Goal: Task Accomplishment & Management: Complete application form

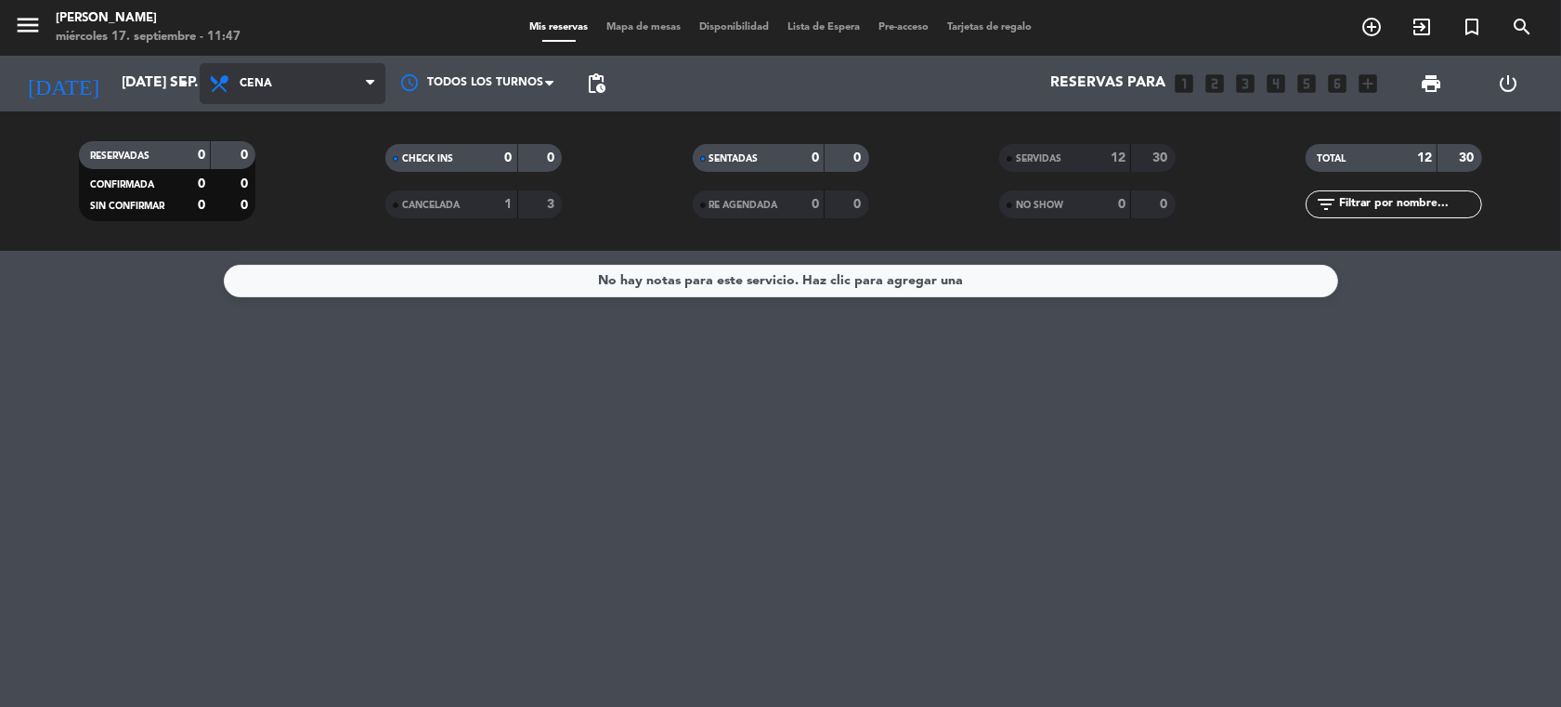
click at [369, 82] on icon at bounding box center [370, 83] width 8 height 15
click at [175, 80] on icon "arrow_drop_down" at bounding box center [184, 83] width 22 height 22
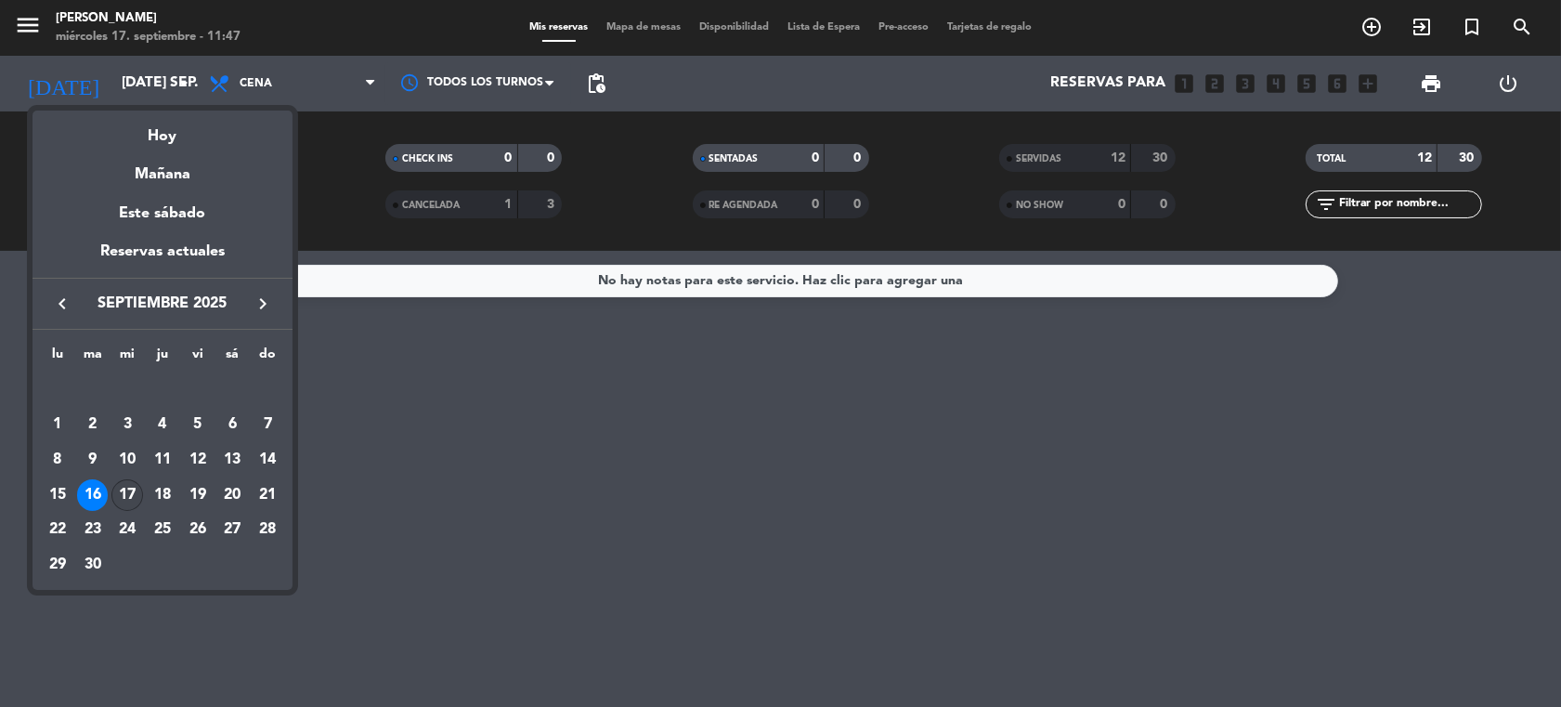
click at [121, 495] on div "17" at bounding box center [127, 495] width 32 height 32
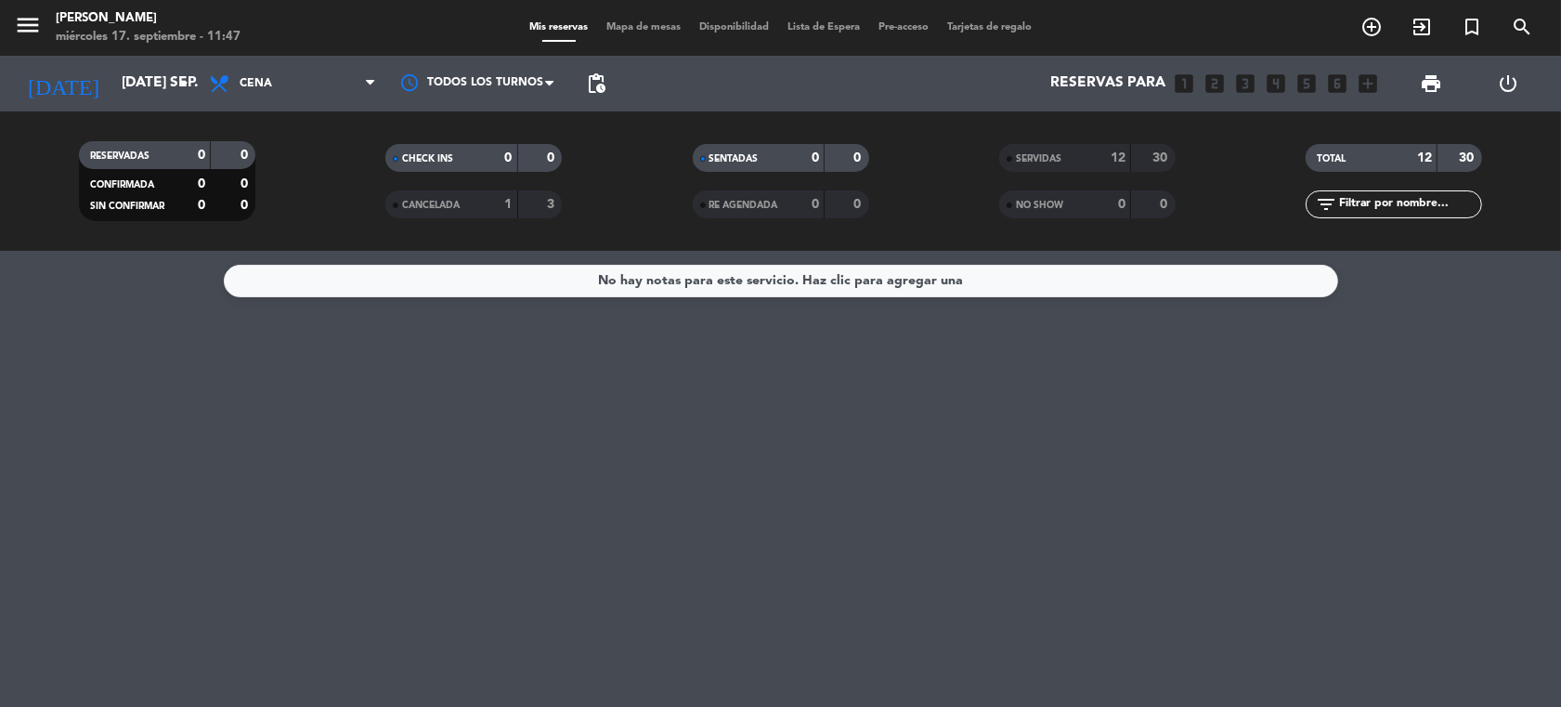
type input "mié. [DATE]"
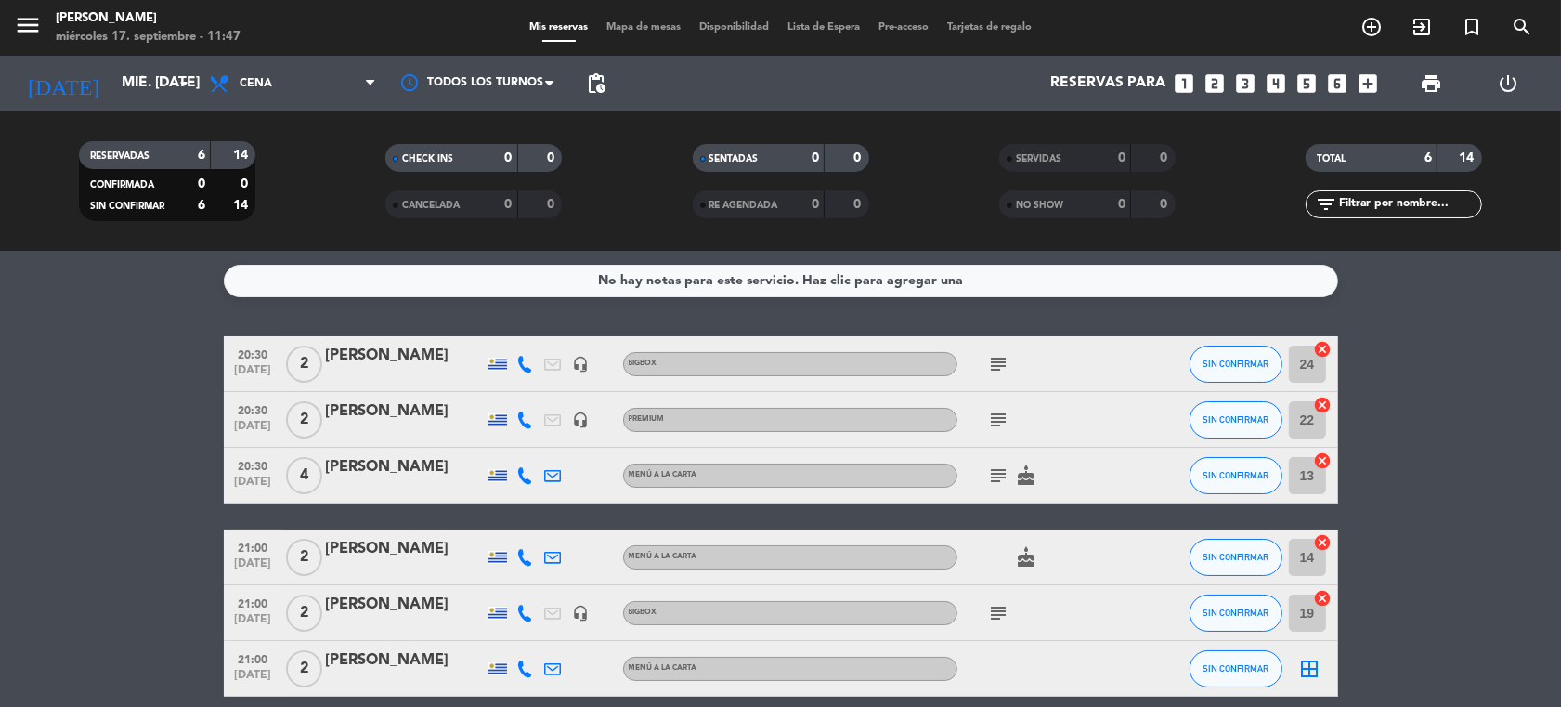
click at [1181, 76] on icon "looks_one" at bounding box center [1184, 84] width 24 height 24
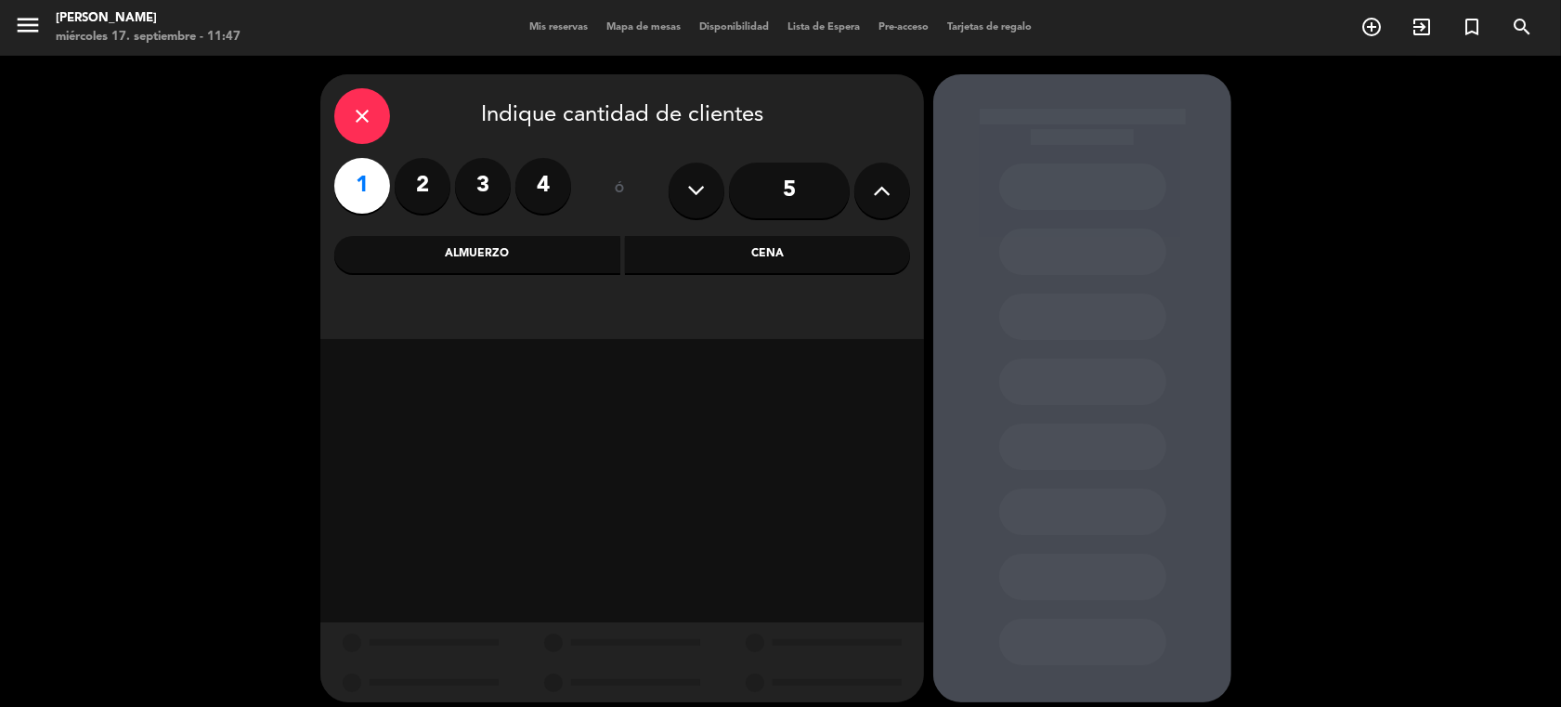
click at [535, 260] on div "Almuerzo" at bounding box center [477, 254] width 286 height 37
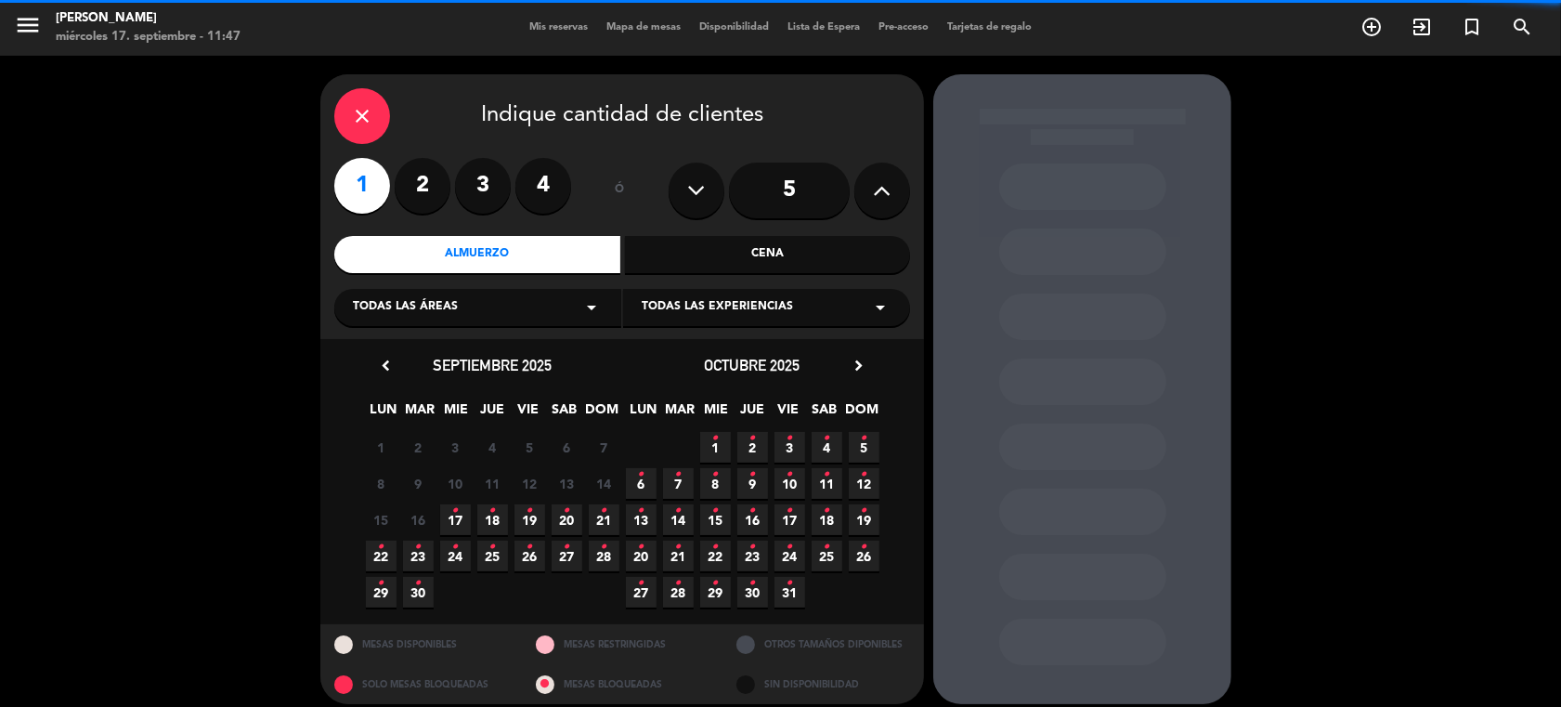
click at [591, 307] on icon "arrow_drop_down" at bounding box center [592, 307] width 22 height 22
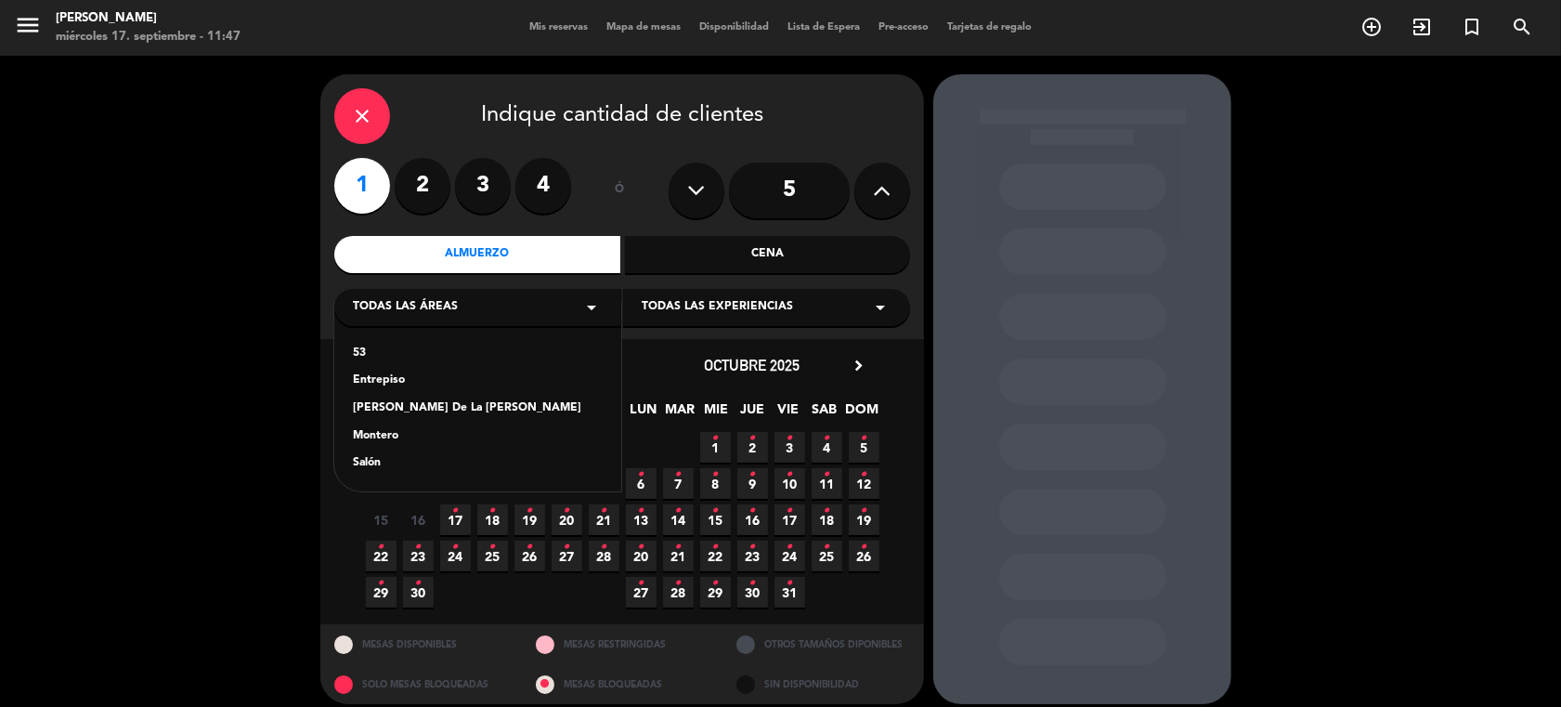
click at [373, 463] on div "Salón" at bounding box center [478, 463] width 250 height 19
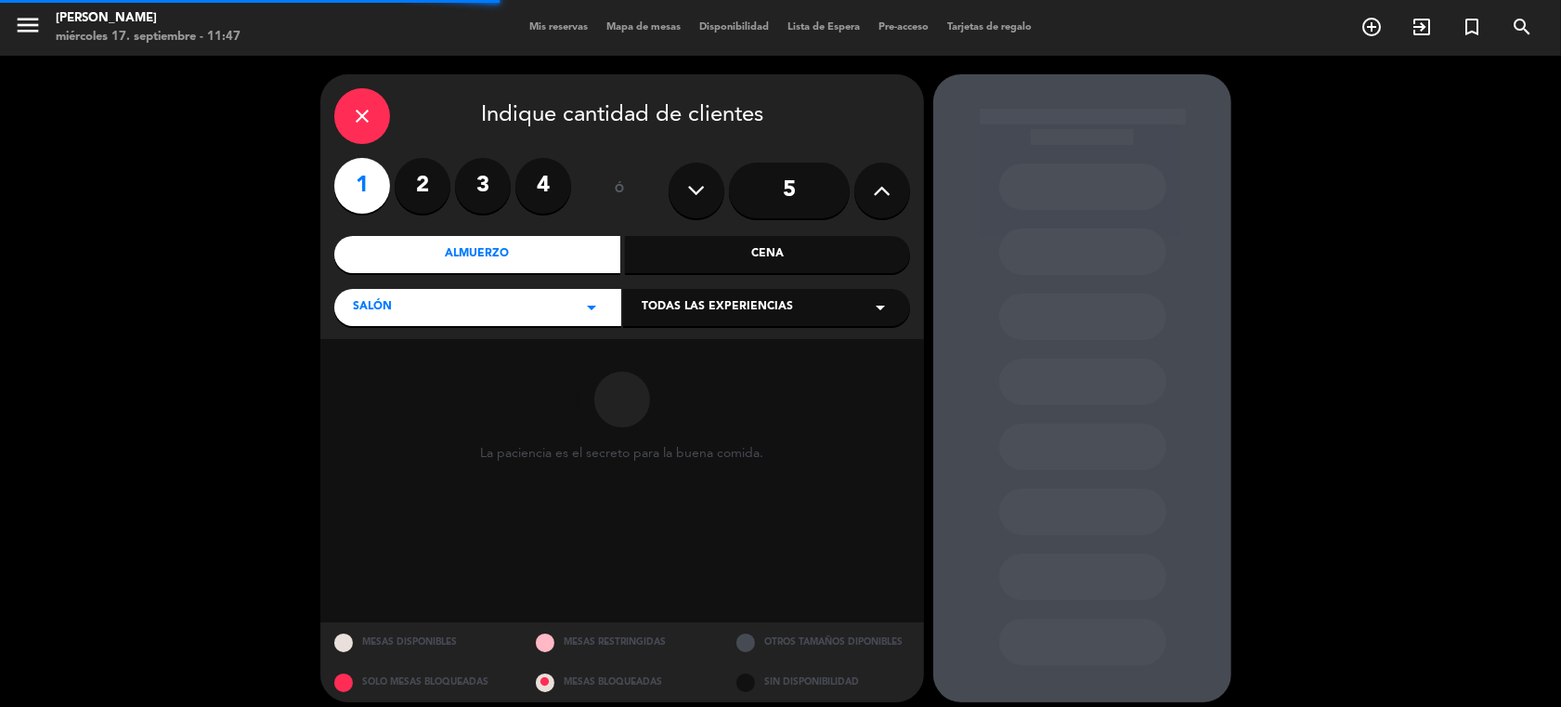
click at [888, 303] on icon "arrow_drop_down" at bounding box center [880, 307] width 22 height 22
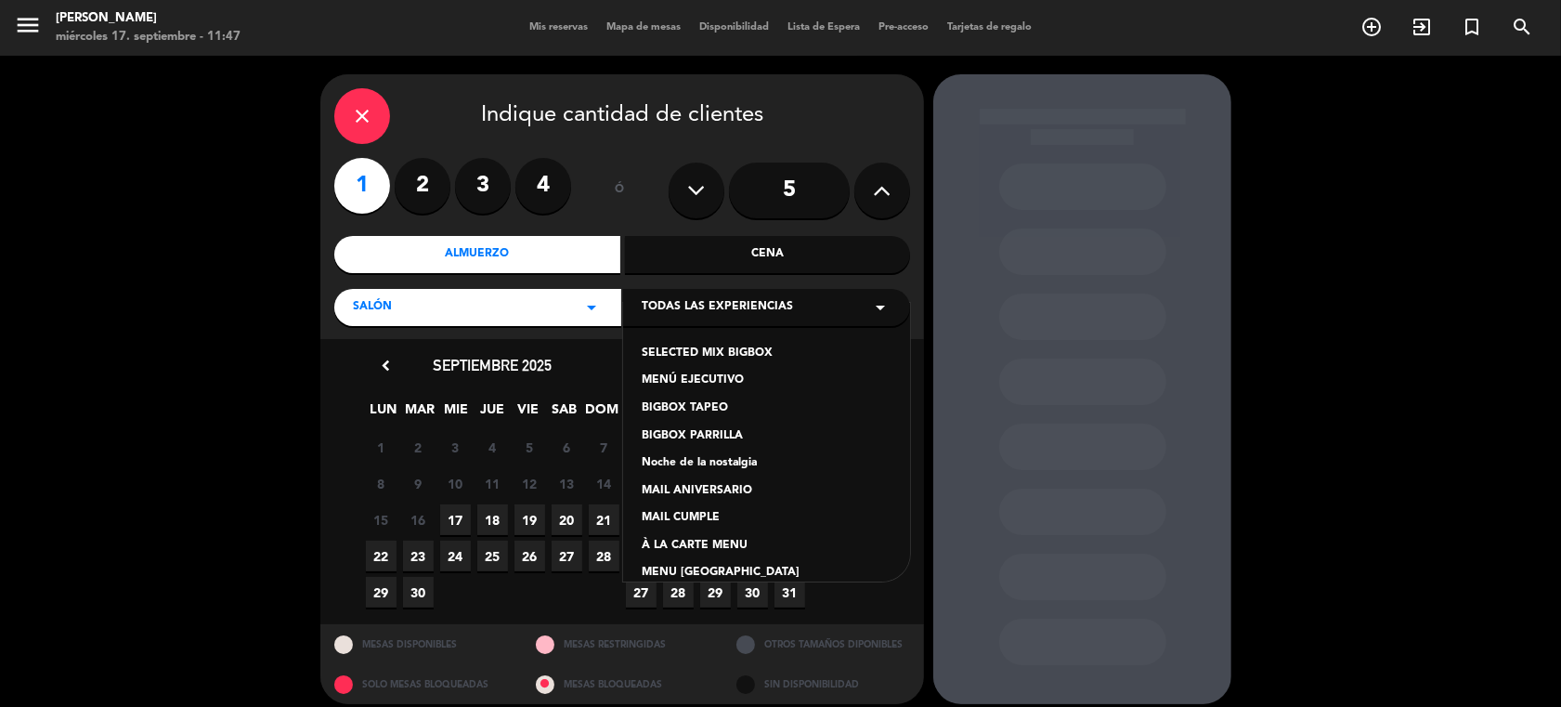
click at [715, 382] on div "MENÚ EJECUTIVO" at bounding box center [767, 381] width 250 height 19
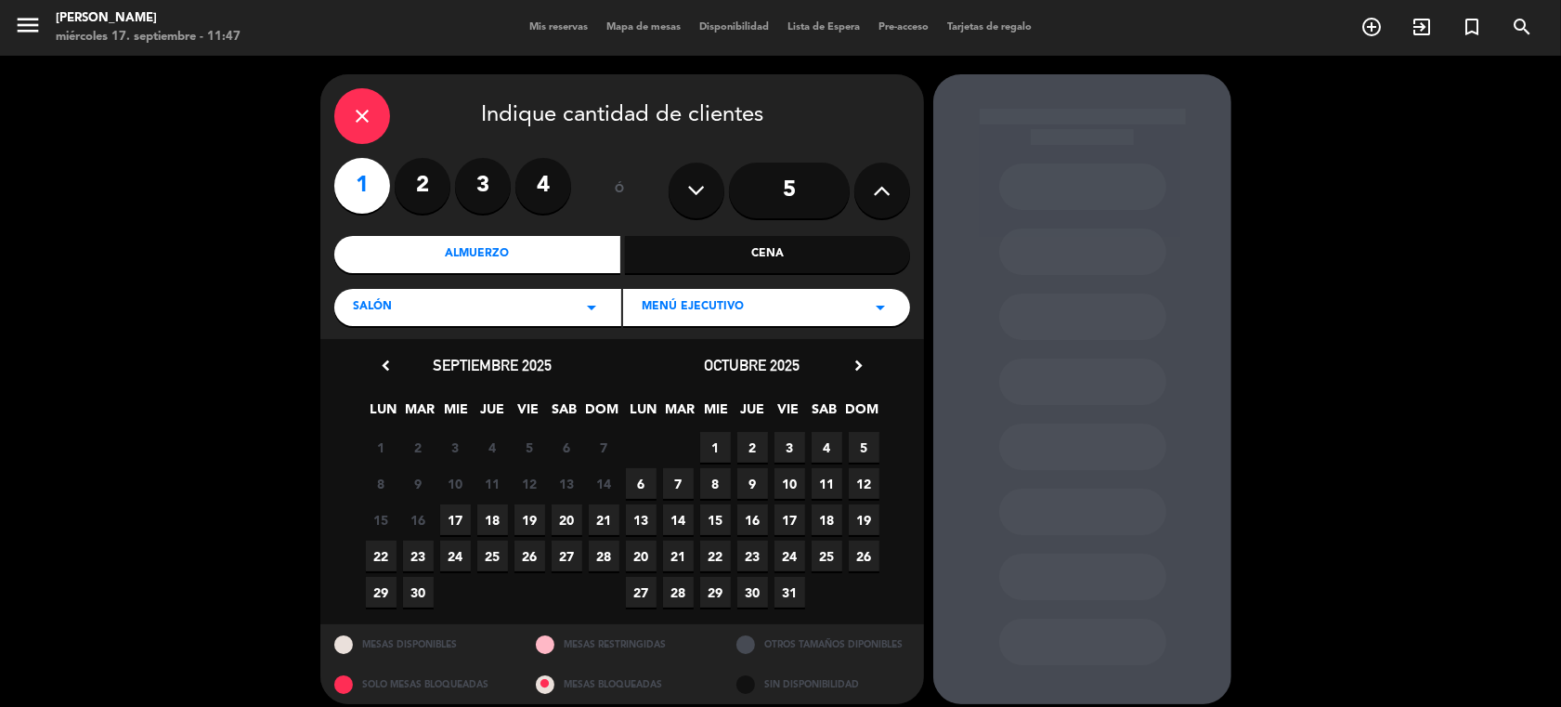
click at [528, 515] on span "19" at bounding box center [530, 519] width 31 height 31
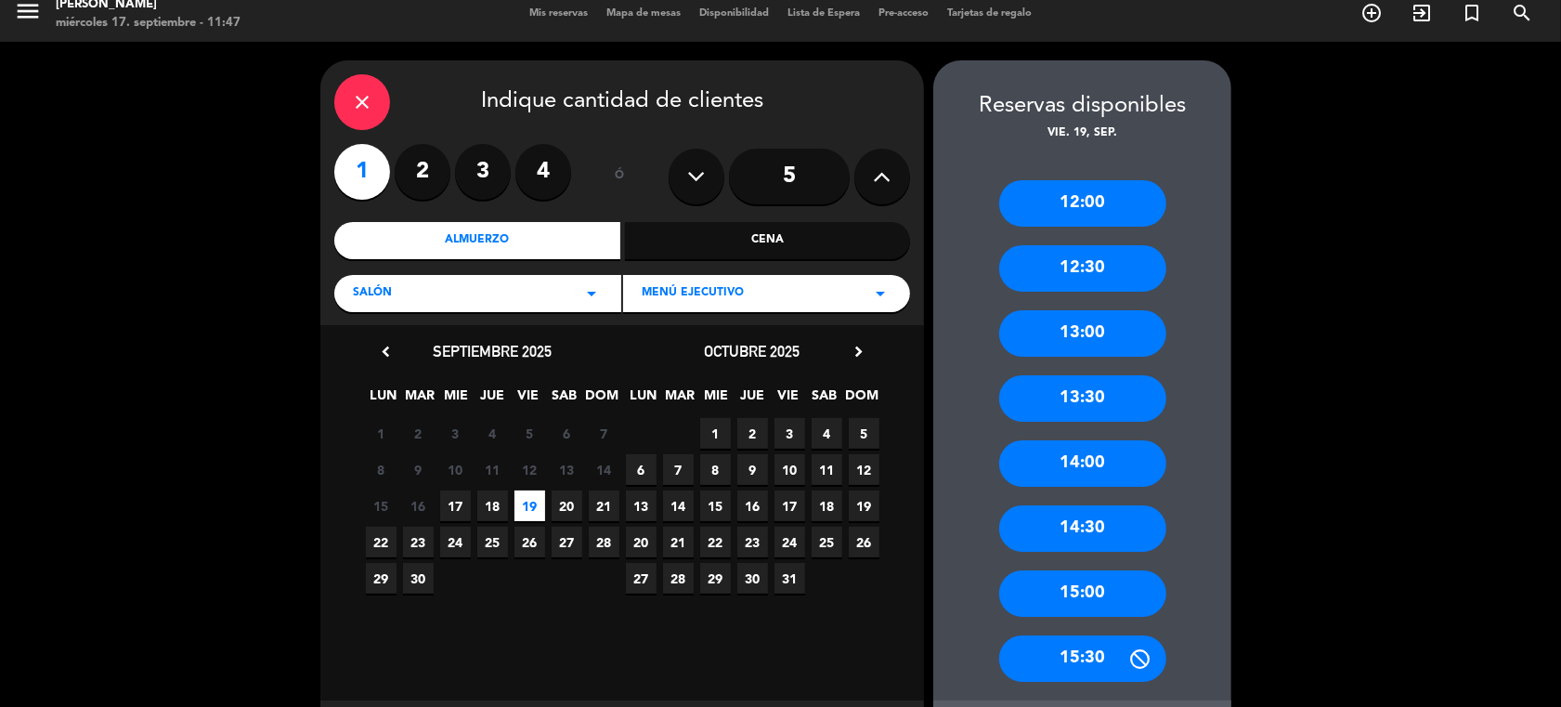
click at [1075, 333] on div "13:00" at bounding box center [1082, 333] width 167 height 46
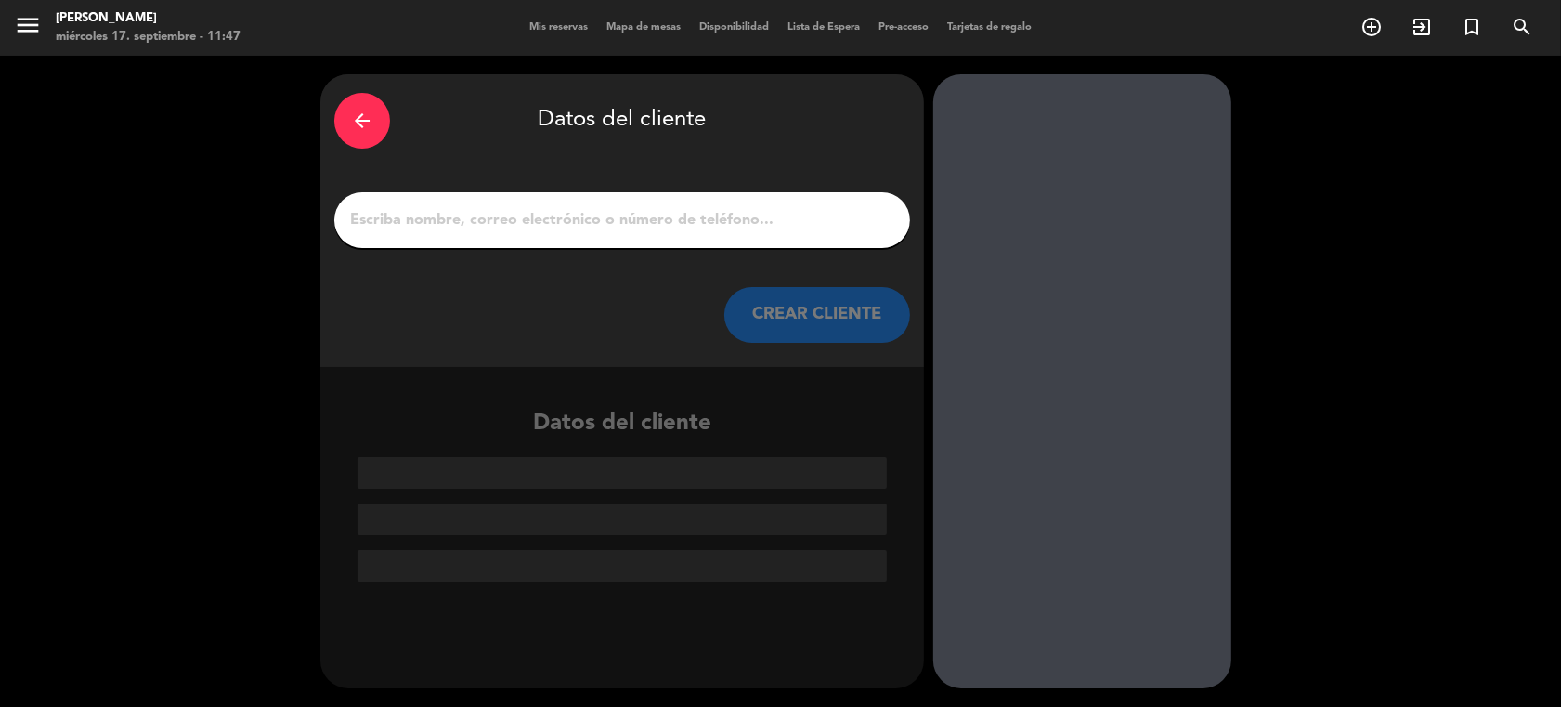
click at [398, 209] on input "1" at bounding box center [622, 220] width 548 height 26
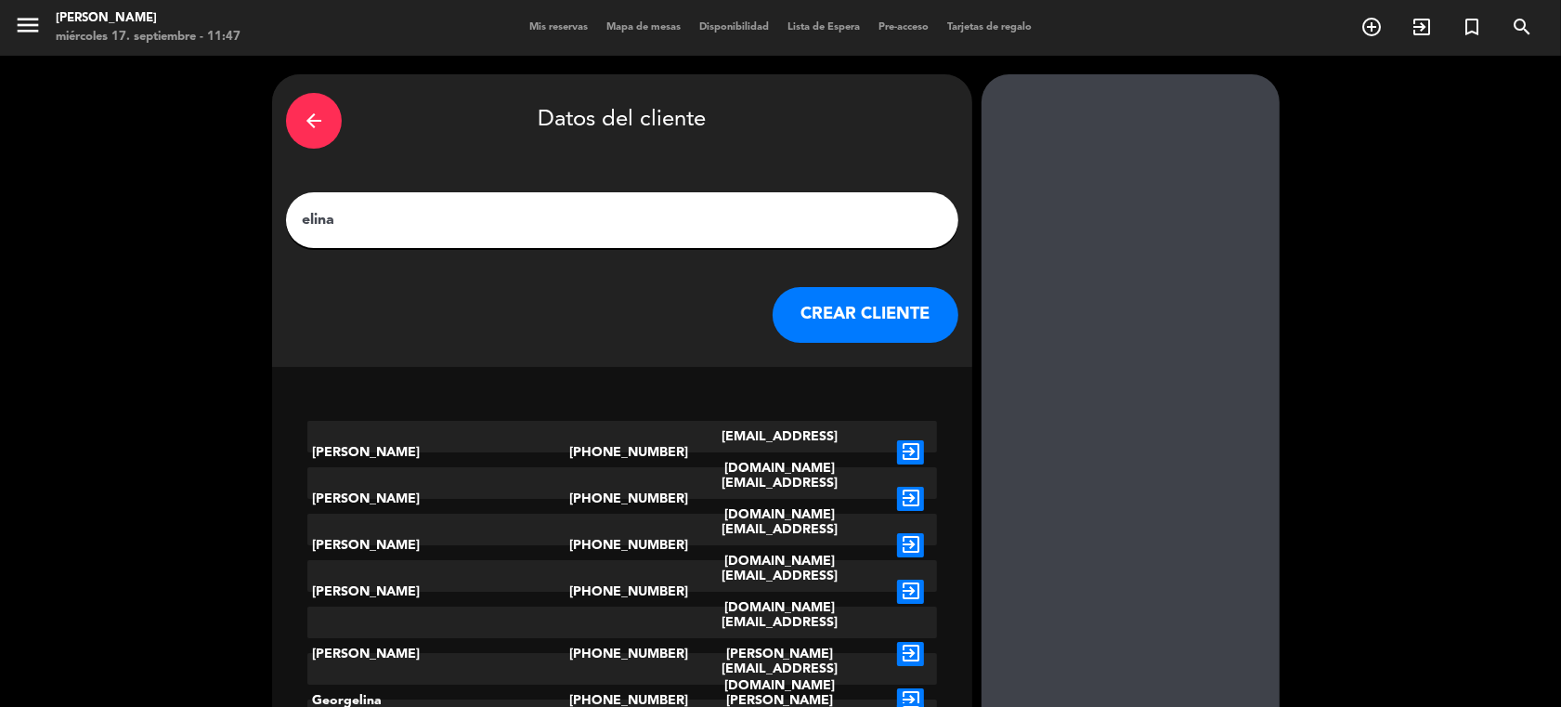
type input "elina"
click at [897, 642] on icon "exit_to_app" at bounding box center [910, 654] width 27 height 24
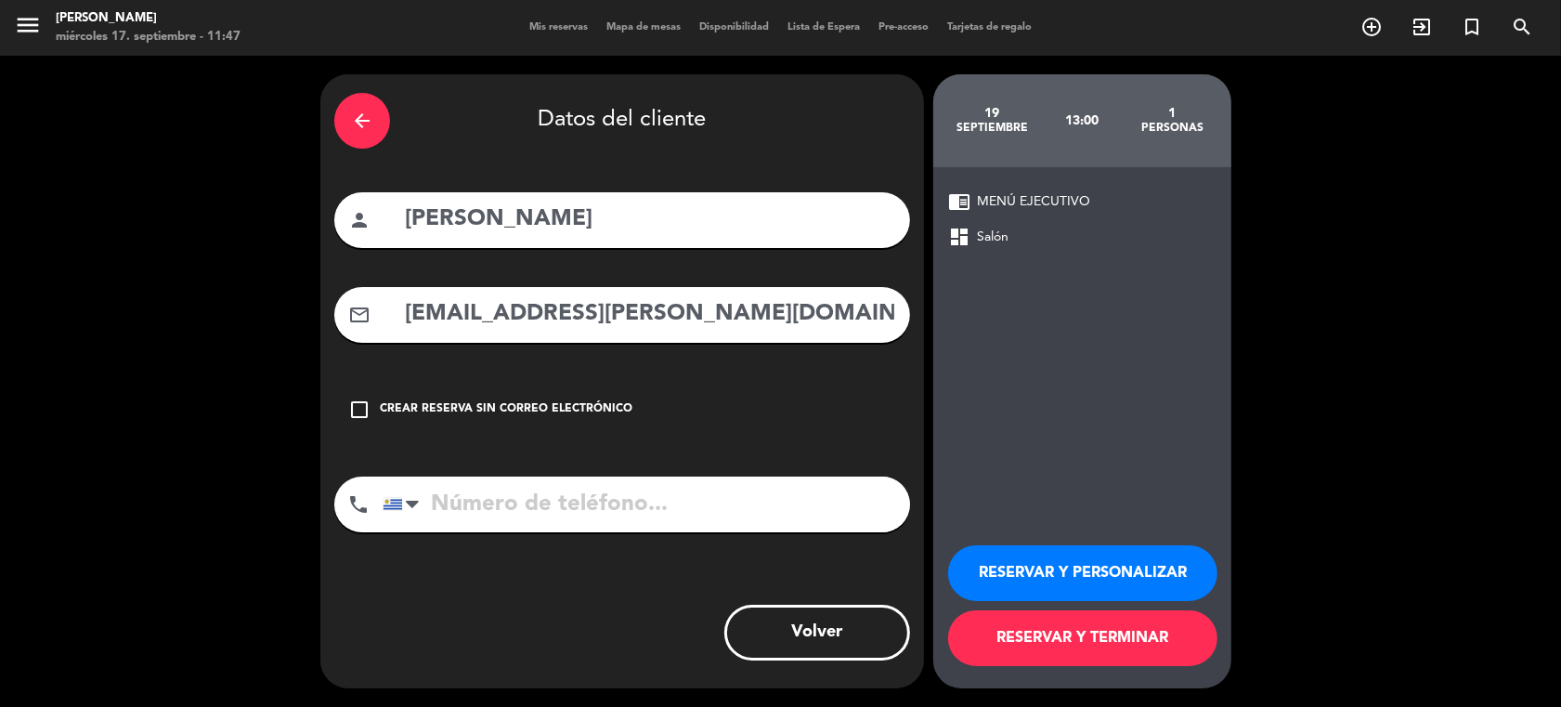
type input "[PHONE_NUMBER]"
click at [1074, 579] on button "RESERVAR Y PERSONALIZAR" at bounding box center [1082, 573] width 269 height 56
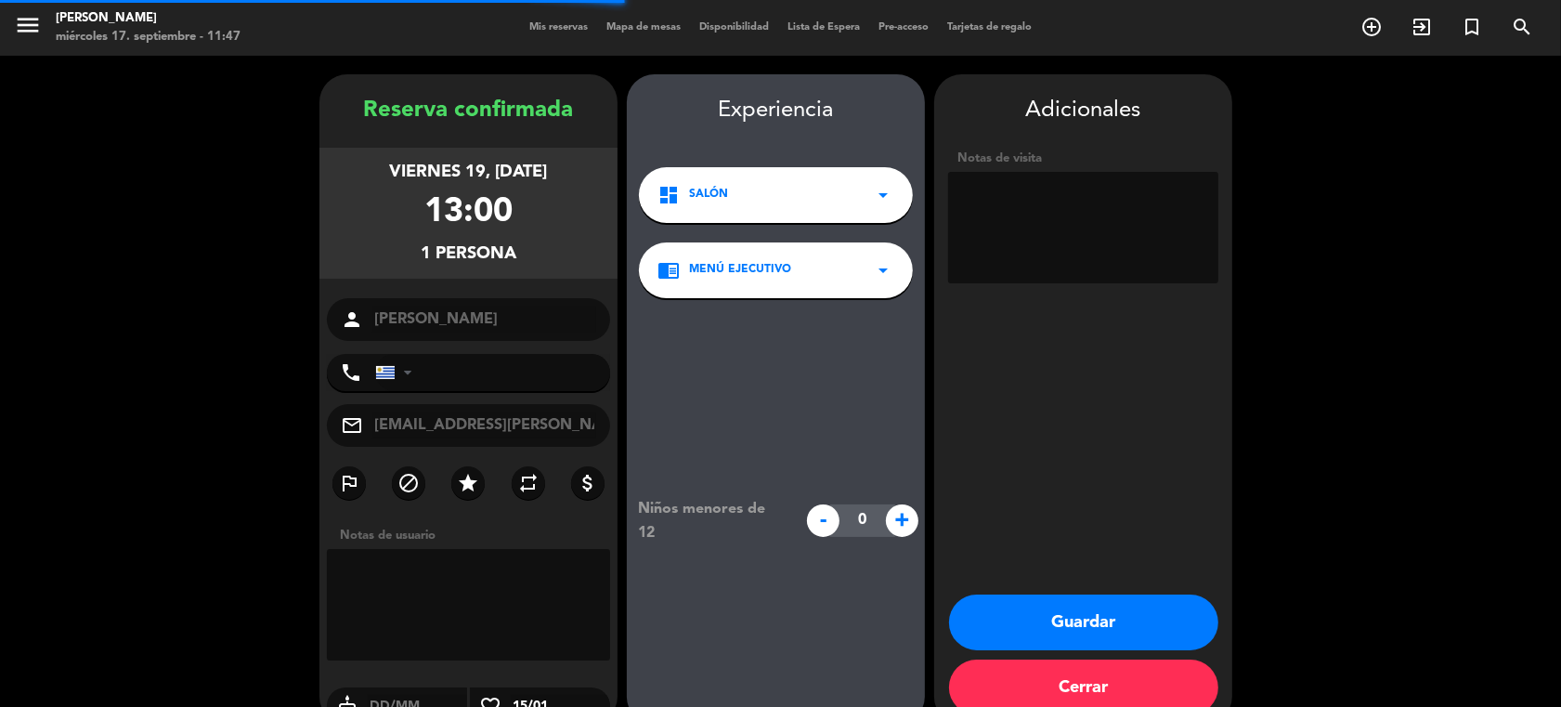
type input "[PHONE_NUMBER]"
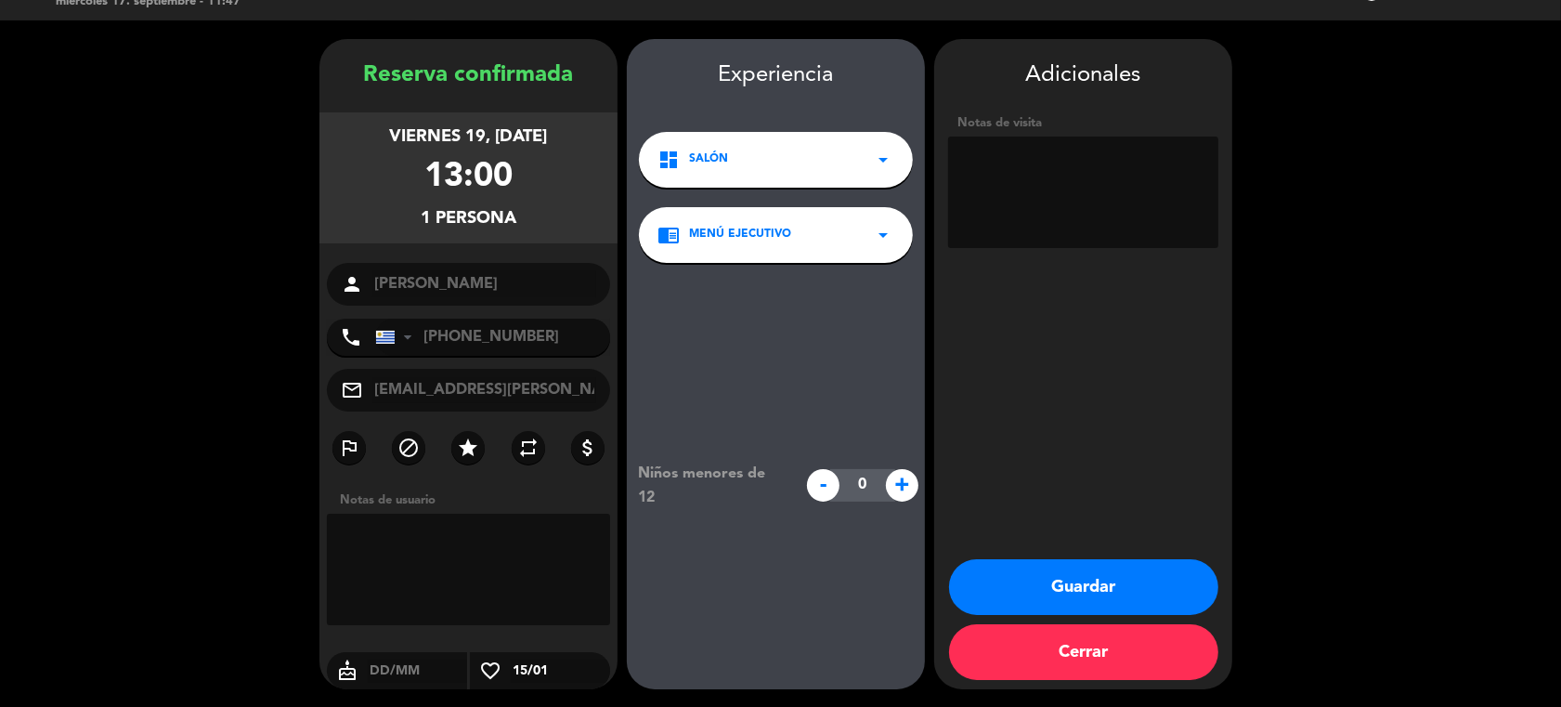
click at [1034, 594] on button "Guardar" at bounding box center [1083, 587] width 269 height 56
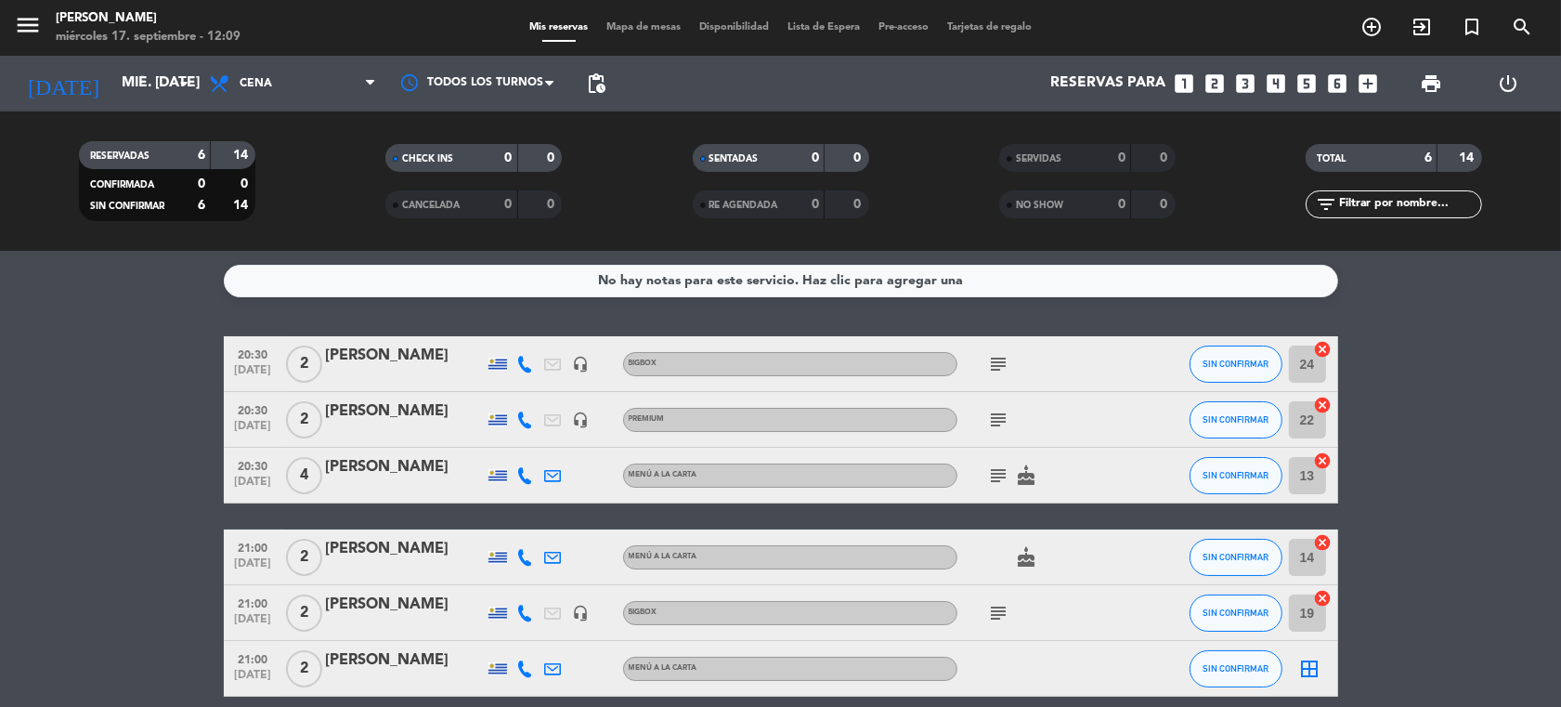
click at [1246, 76] on icon "looks_3" at bounding box center [1245, 84] width 24 height 24
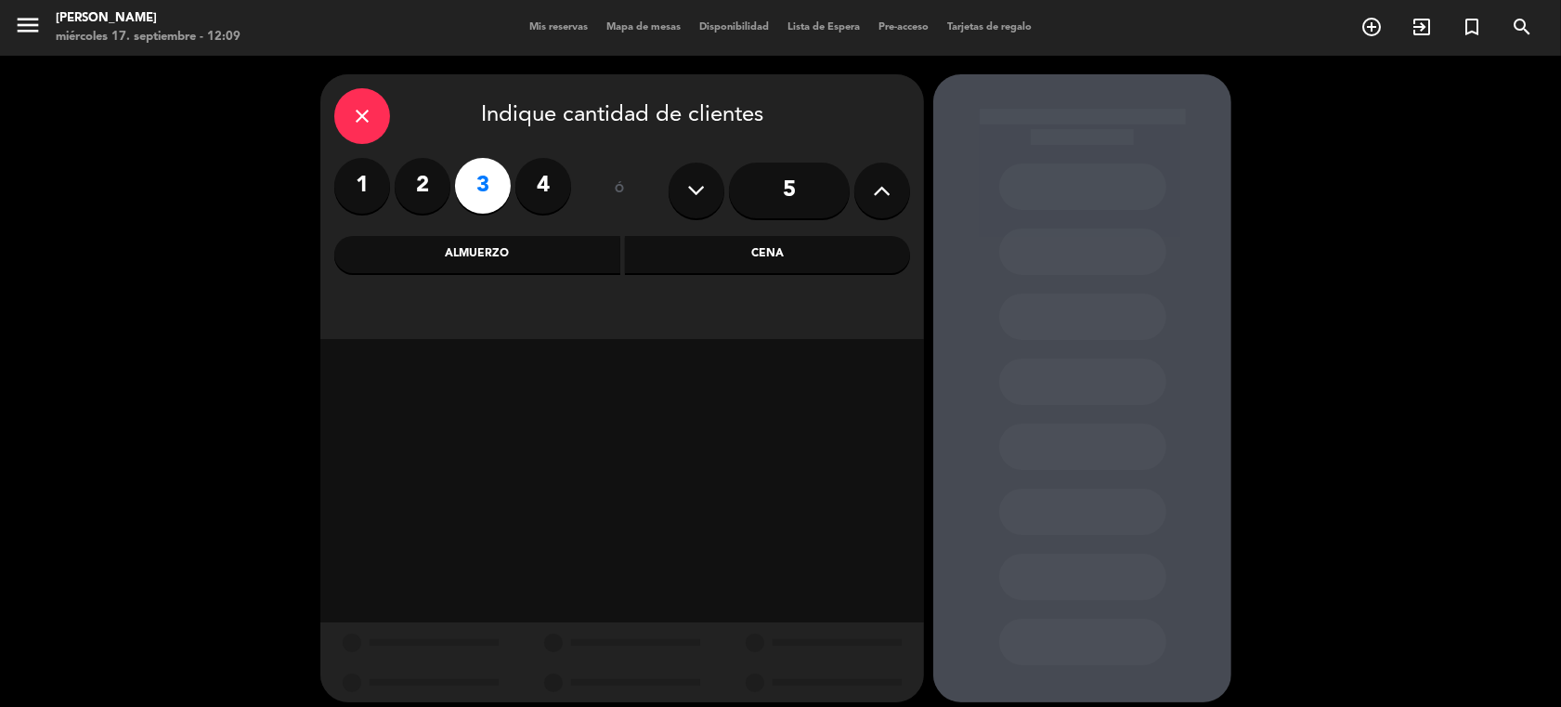
click at [543, 258] on div "Almuerzo" at bounding box center [477, 254] width 286 height 37
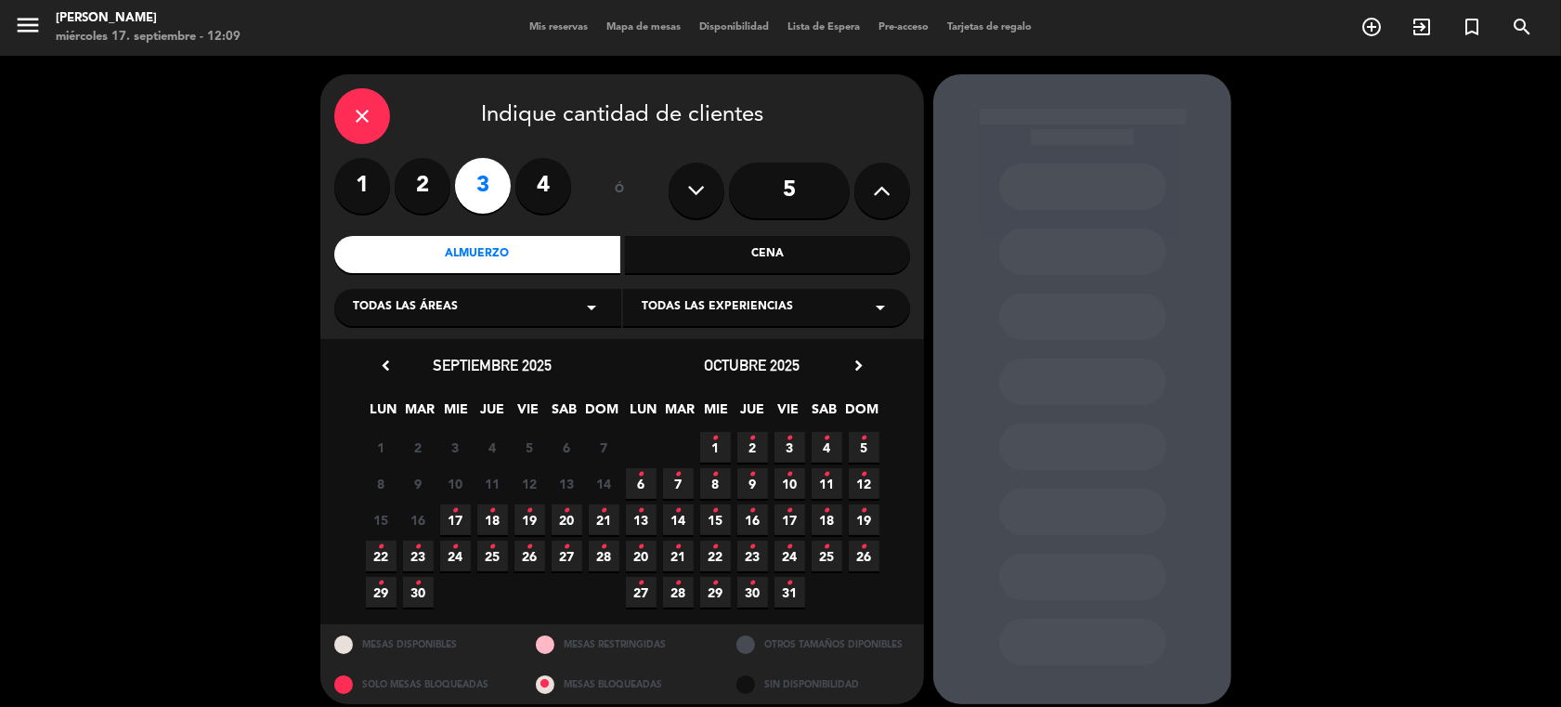
click at [687, 253] on div "Cena" at bounding box center [768, 254] width 286 height 37
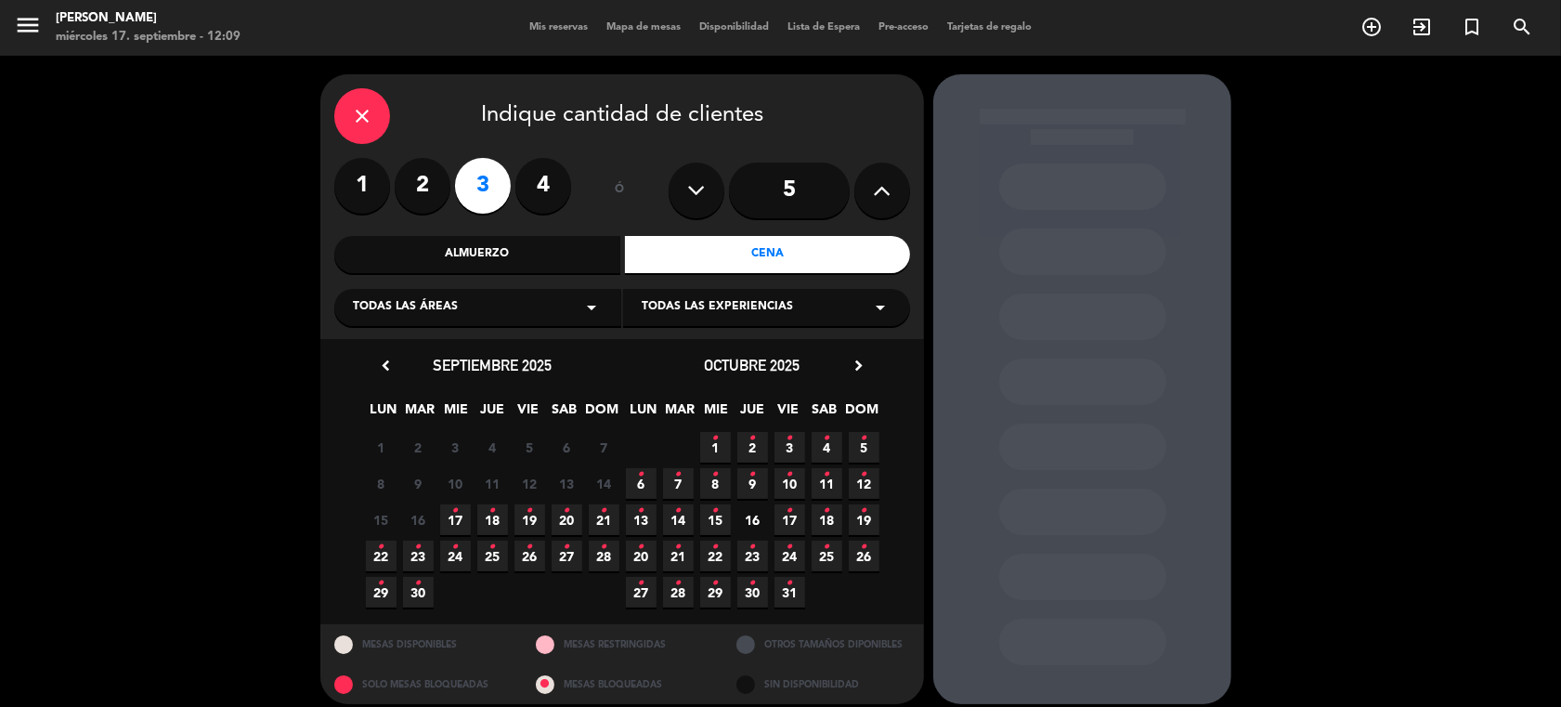
click at [592, 308] on icon "arrow_drop_down" at bounding box center [592, 307] width 22 height 22
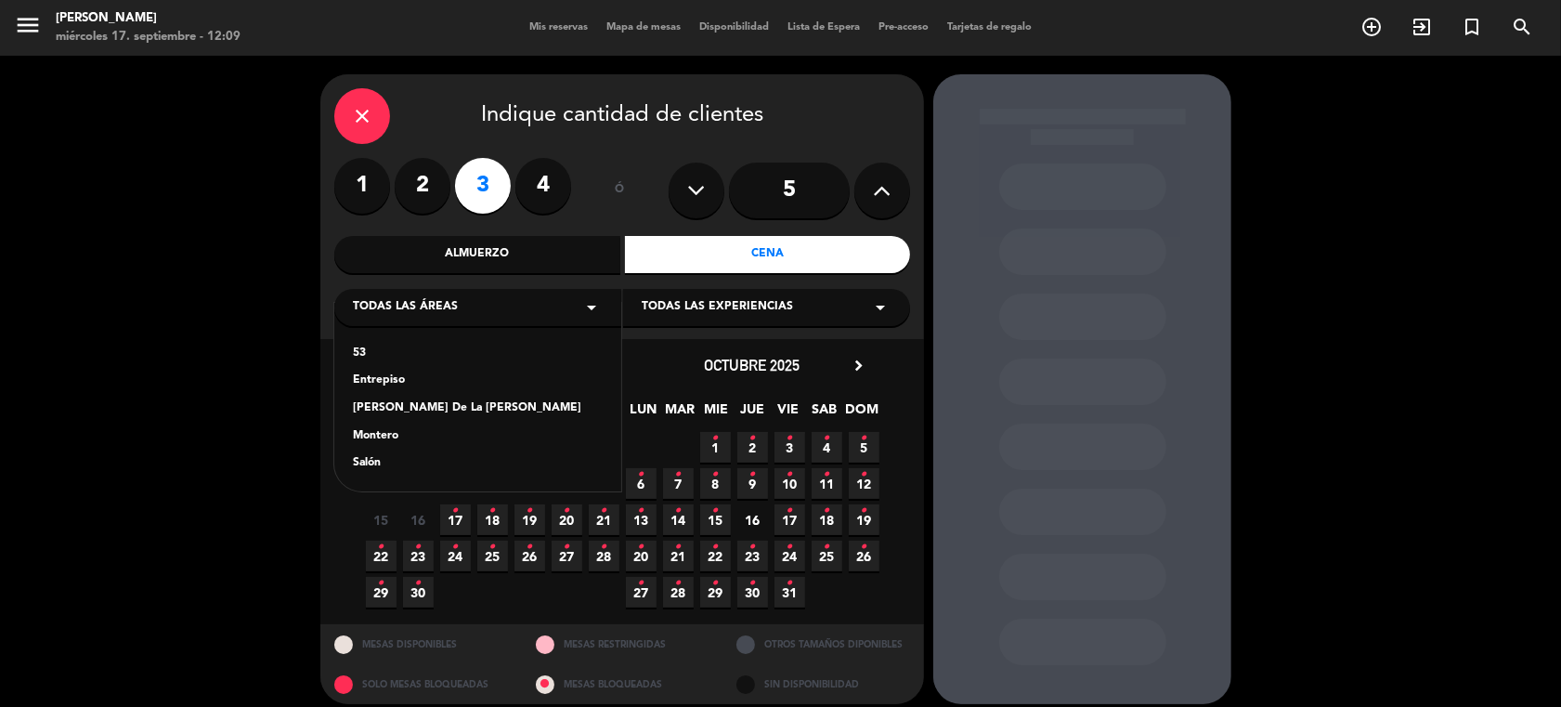
click at [376, 461] on div "Salón" at bounding box center [478, 463] width 250 height 19
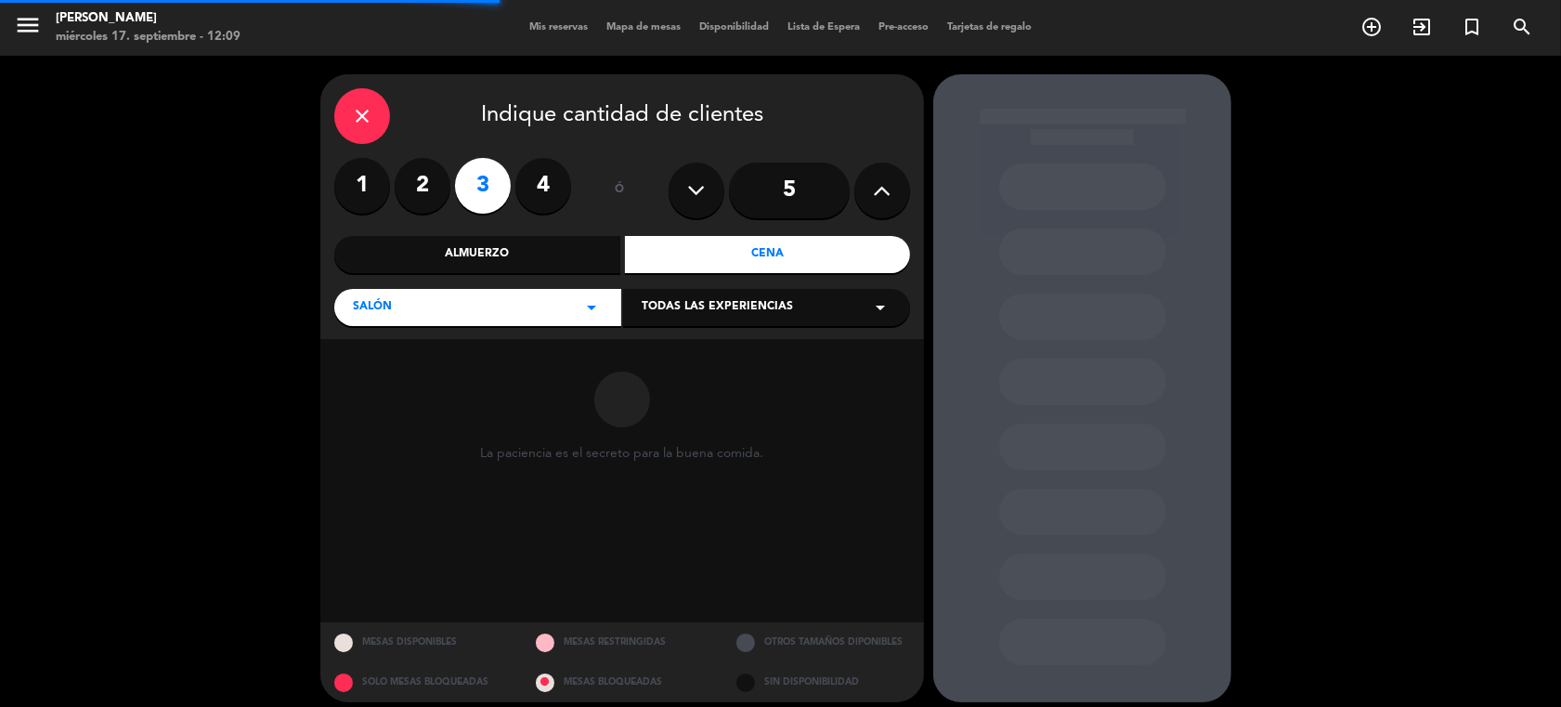
click at [875, 309] on icon "arrow_drop_down" at bounding box center [880, 307] width 22 height 22
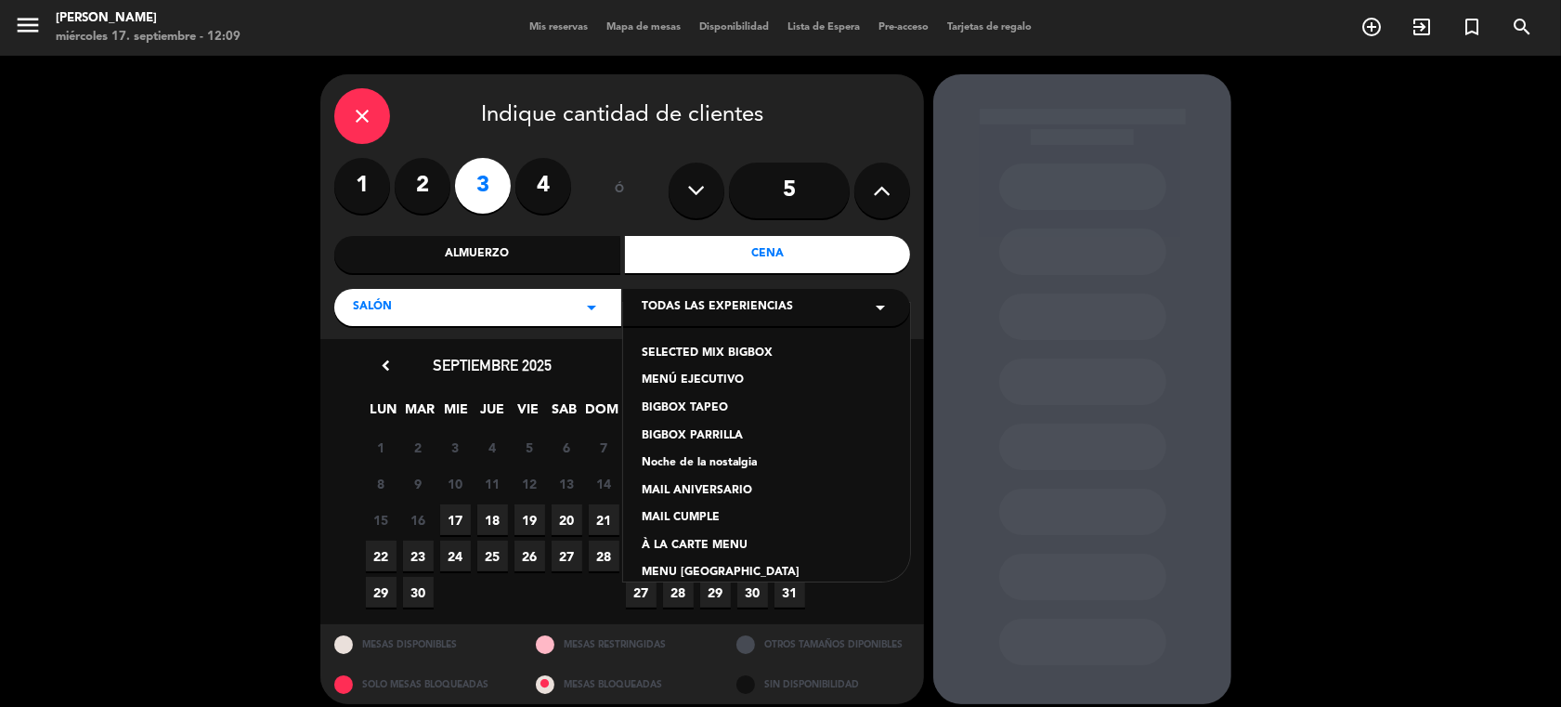
click at [723, 545] on div "À LA CARTE MENU" at bounding box center [767, 546] width 250 height 19
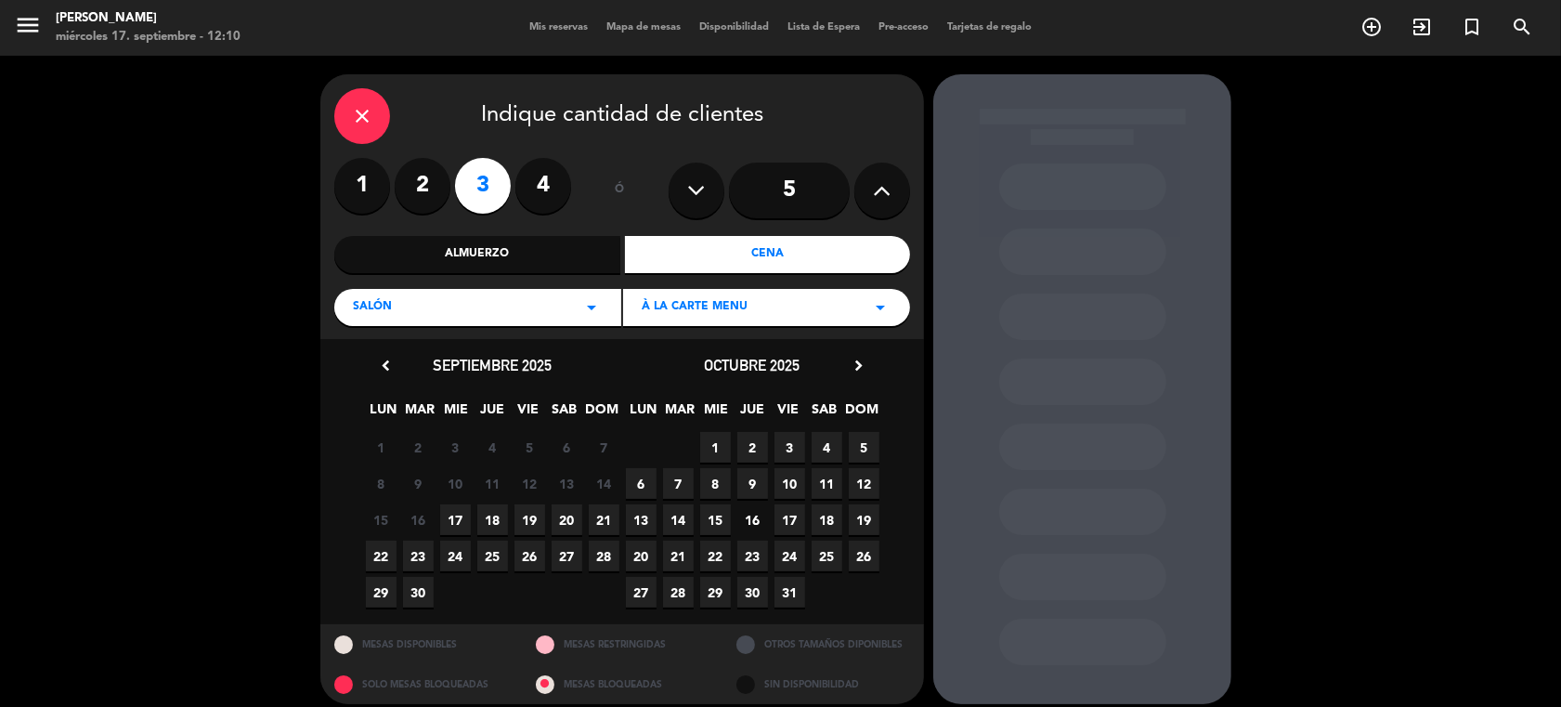
click at [601, 517] on span "21" at bounding box center [604, 519] width 31 height 31
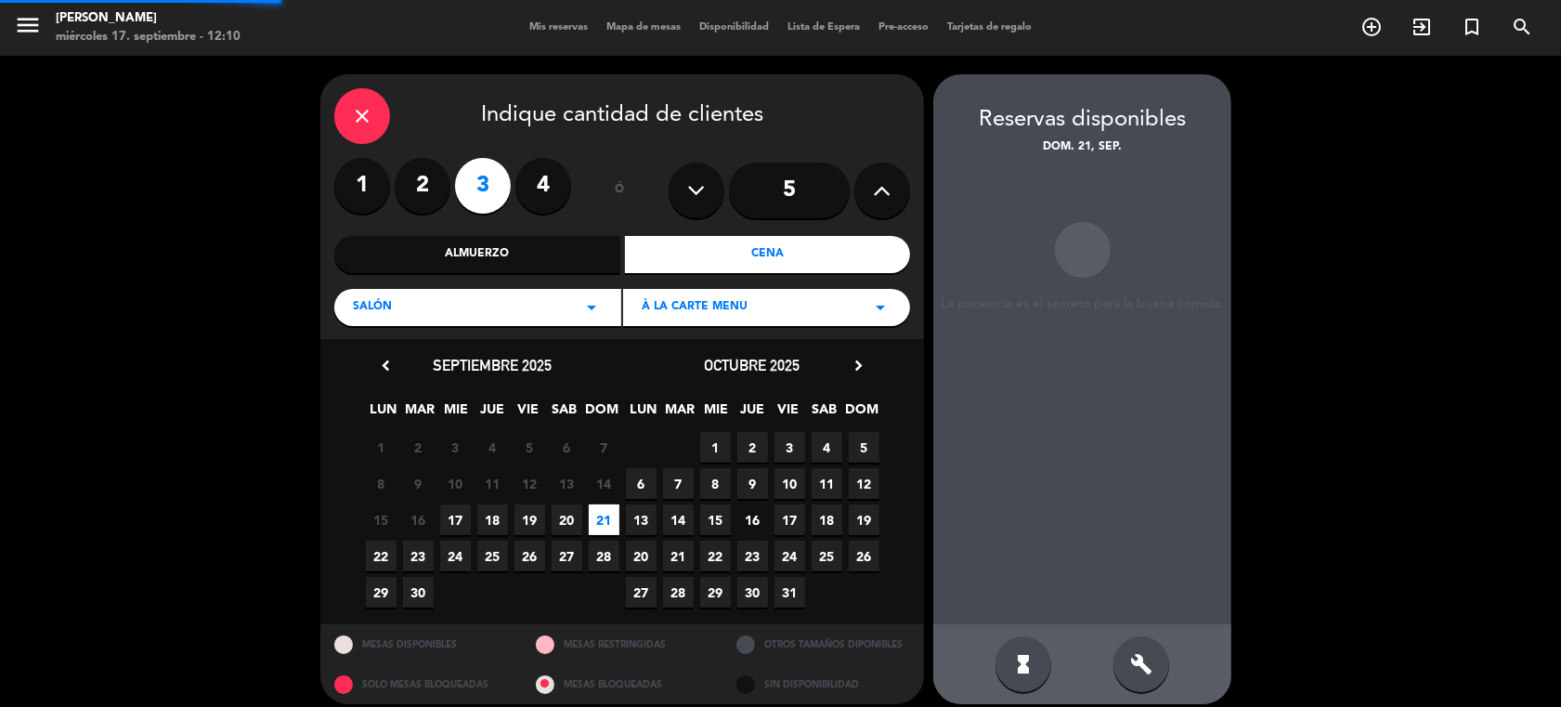
scroll to position [14, 0]
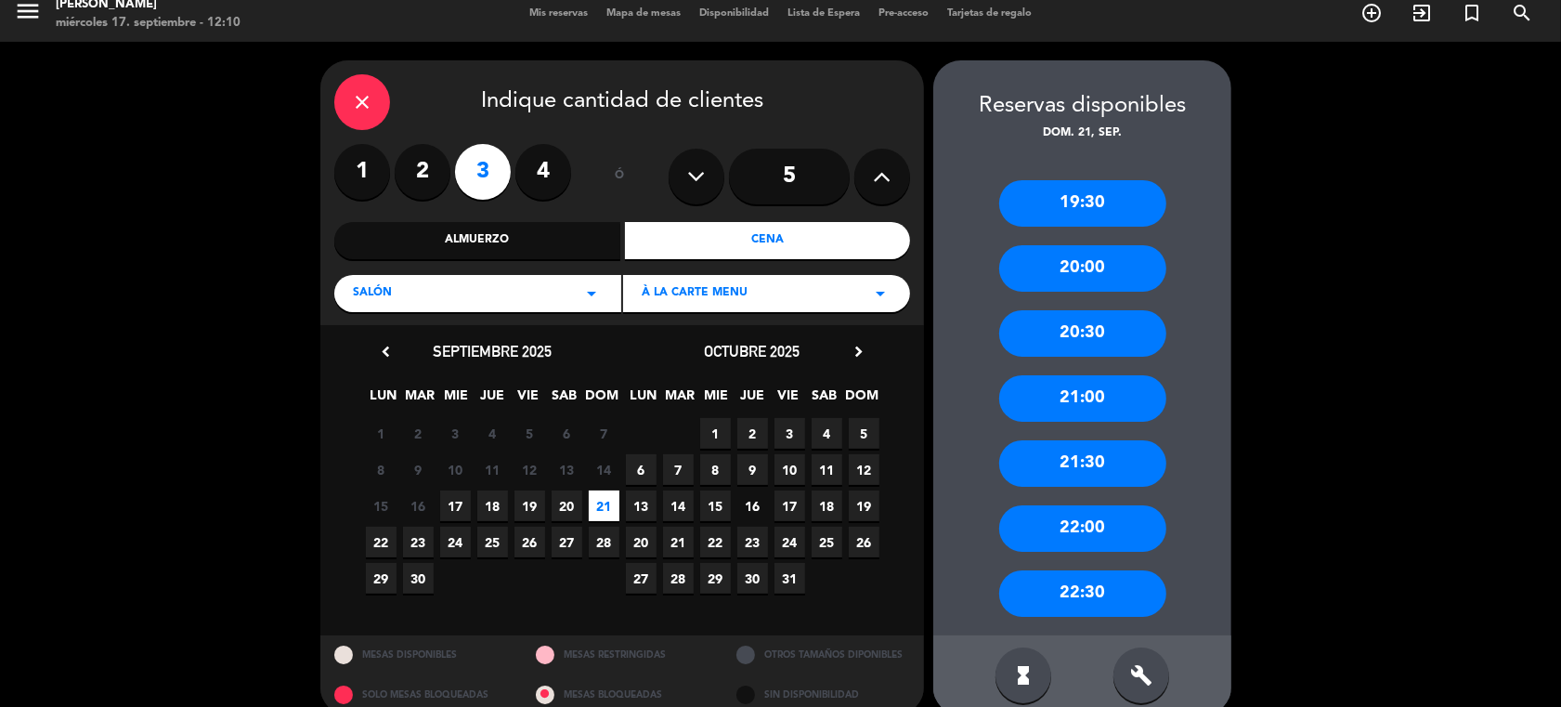
click at [1045, 206] on div "19:30" at bounding box center [1082, 203] width 167 height 46
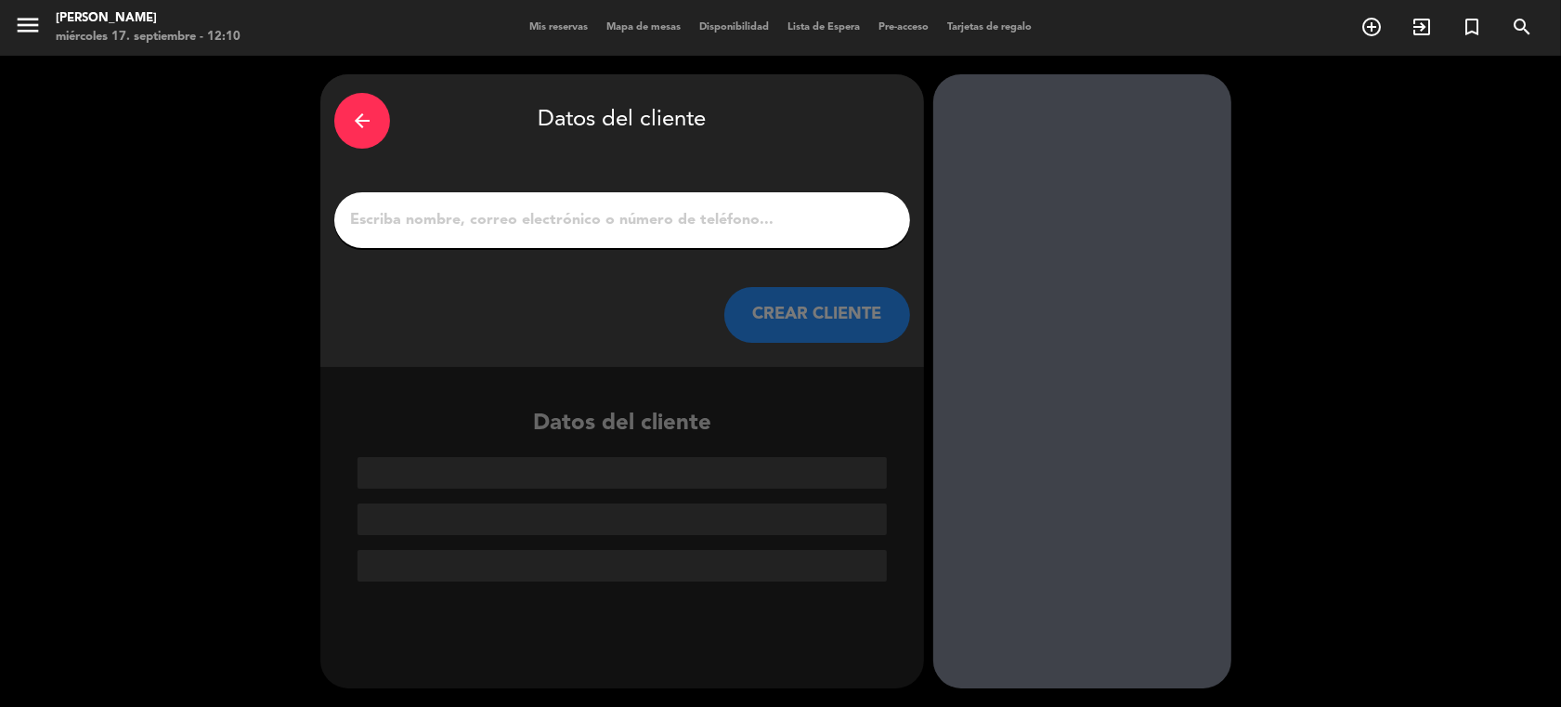
click at [407, 224] on input "1" at bounding box center [622, 220] width 548 height 26
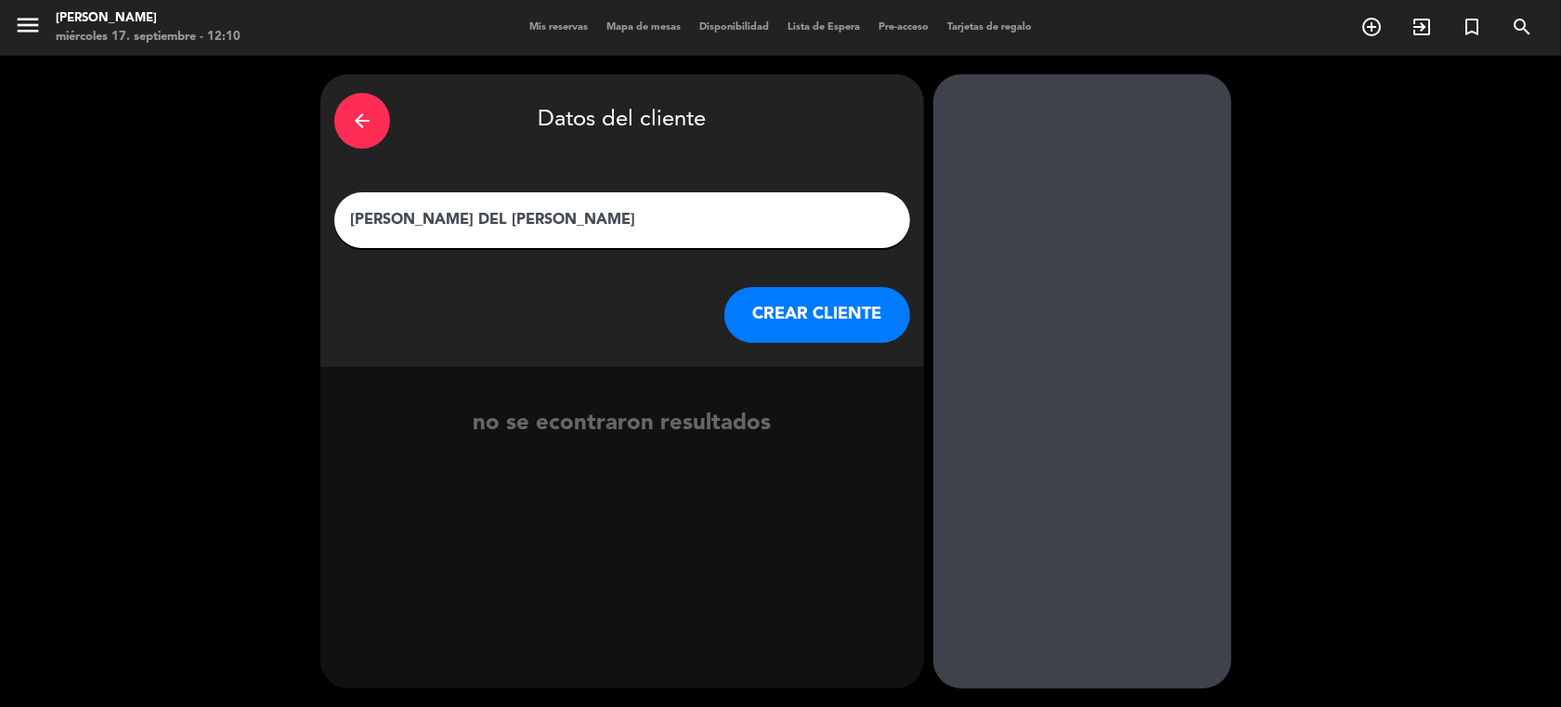
type input "[PERSON_NAME] DEL [PERSON_NAME]"
click at [785, 312] on button "CREAR CLIENTE" at bounding box center [817, 315] width 186 height 56
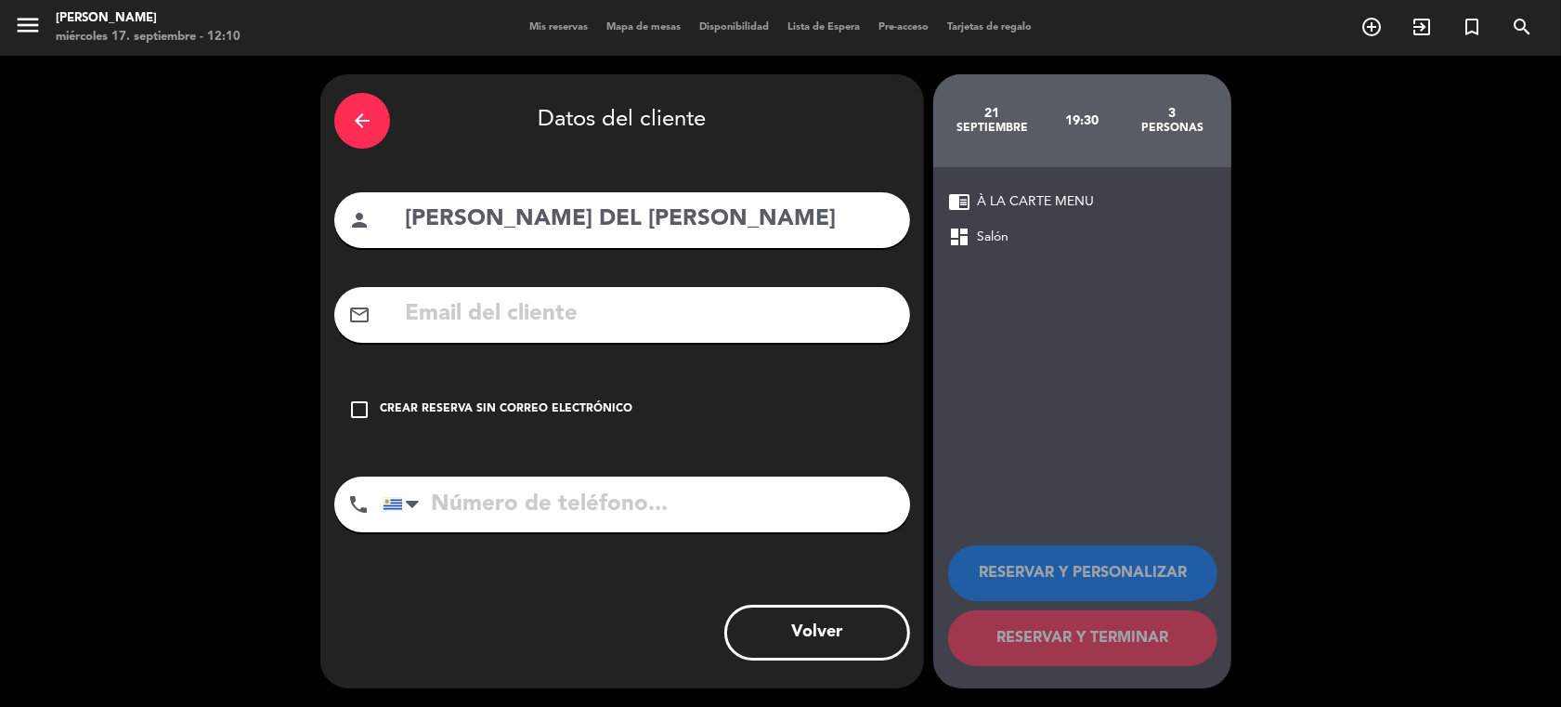
click at [465, 313] on input "text" at bounding box center [649, 314] width 493 height 38
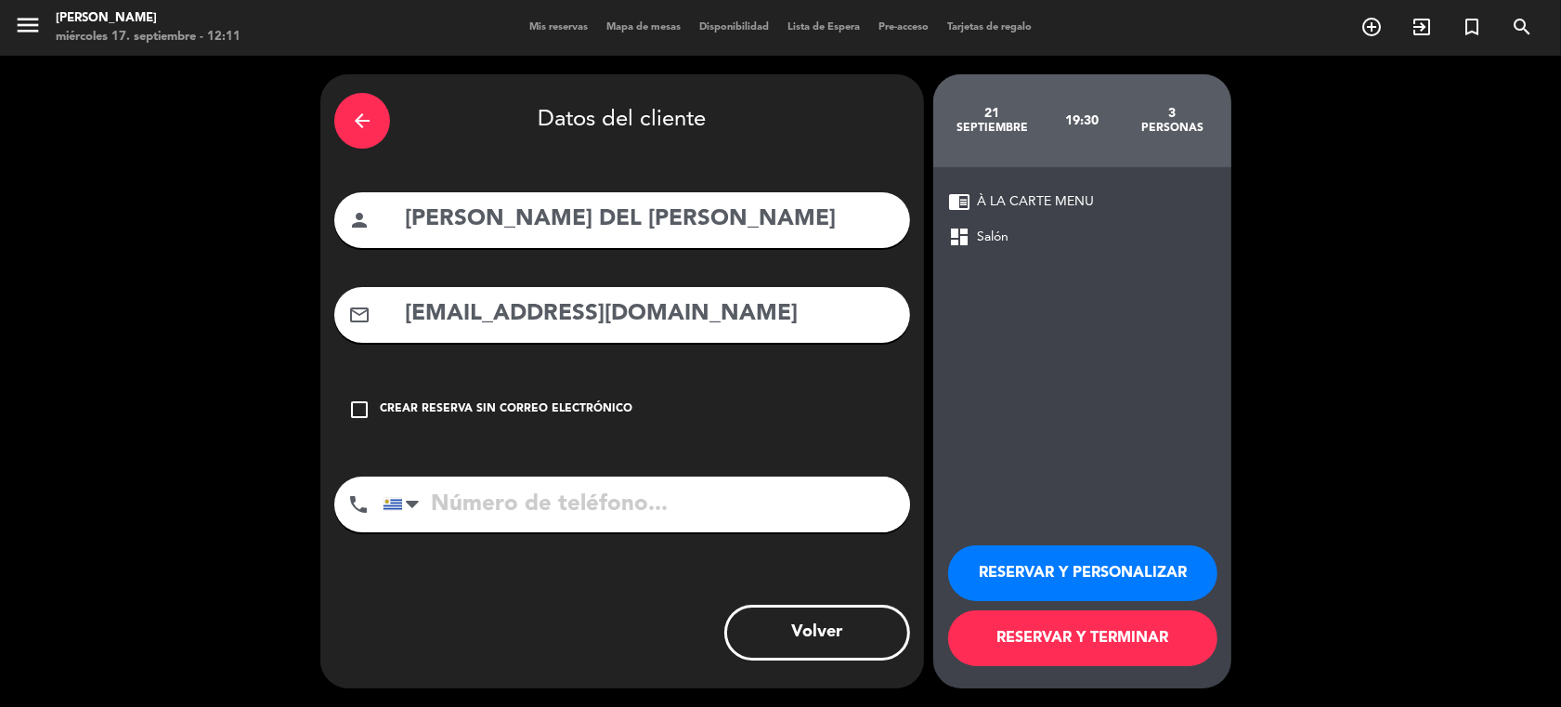
type input "[EMAIL_ADDRESS][DOMAIN_NAME]"
click at [484, 513] on input "tel" at bounding box center [647, 504] width 528 height 56
type input "099190388"
click at [1087, 569] on button "RESERVAR Y PERSONALIZAR" at bounding box center [1082, 573] width 269 height 56
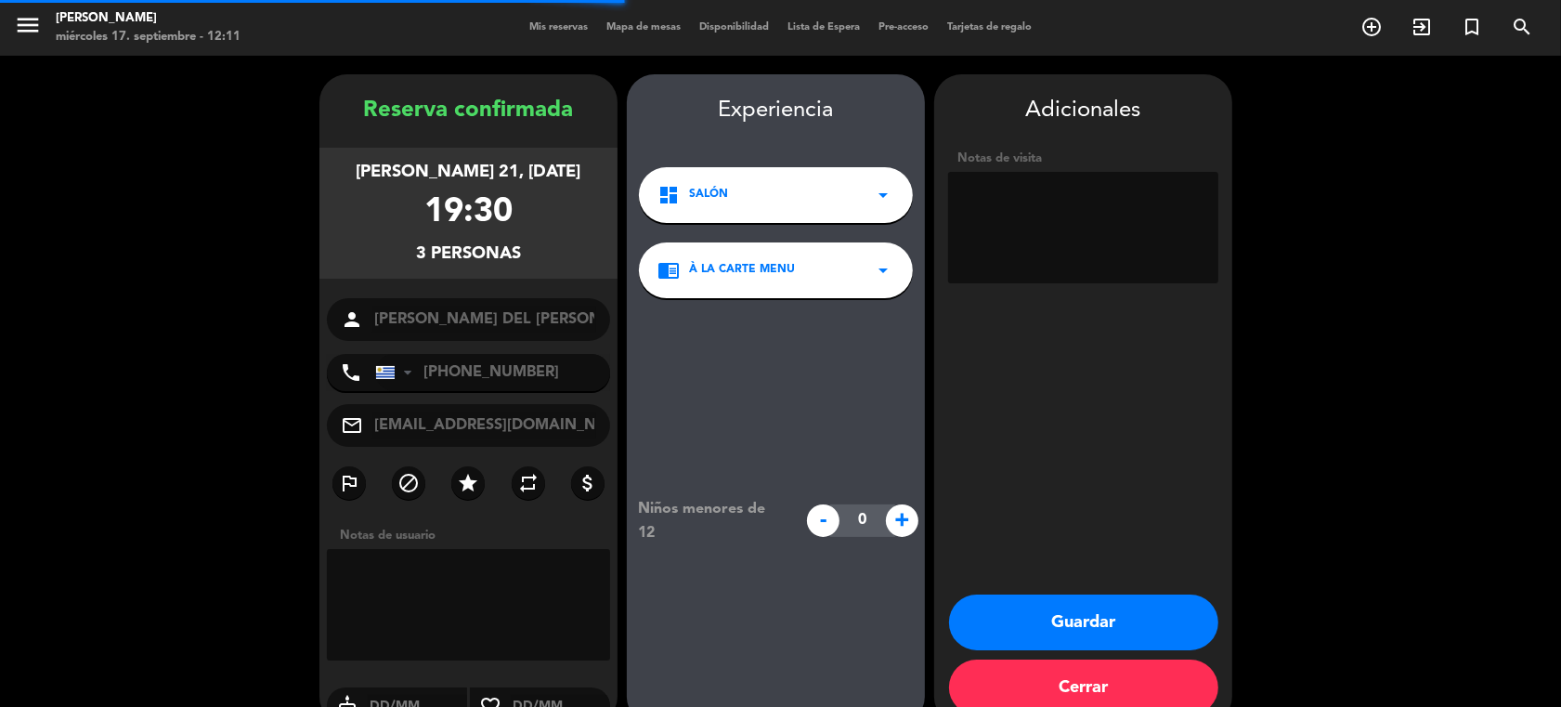
scroll to position [35, 0]
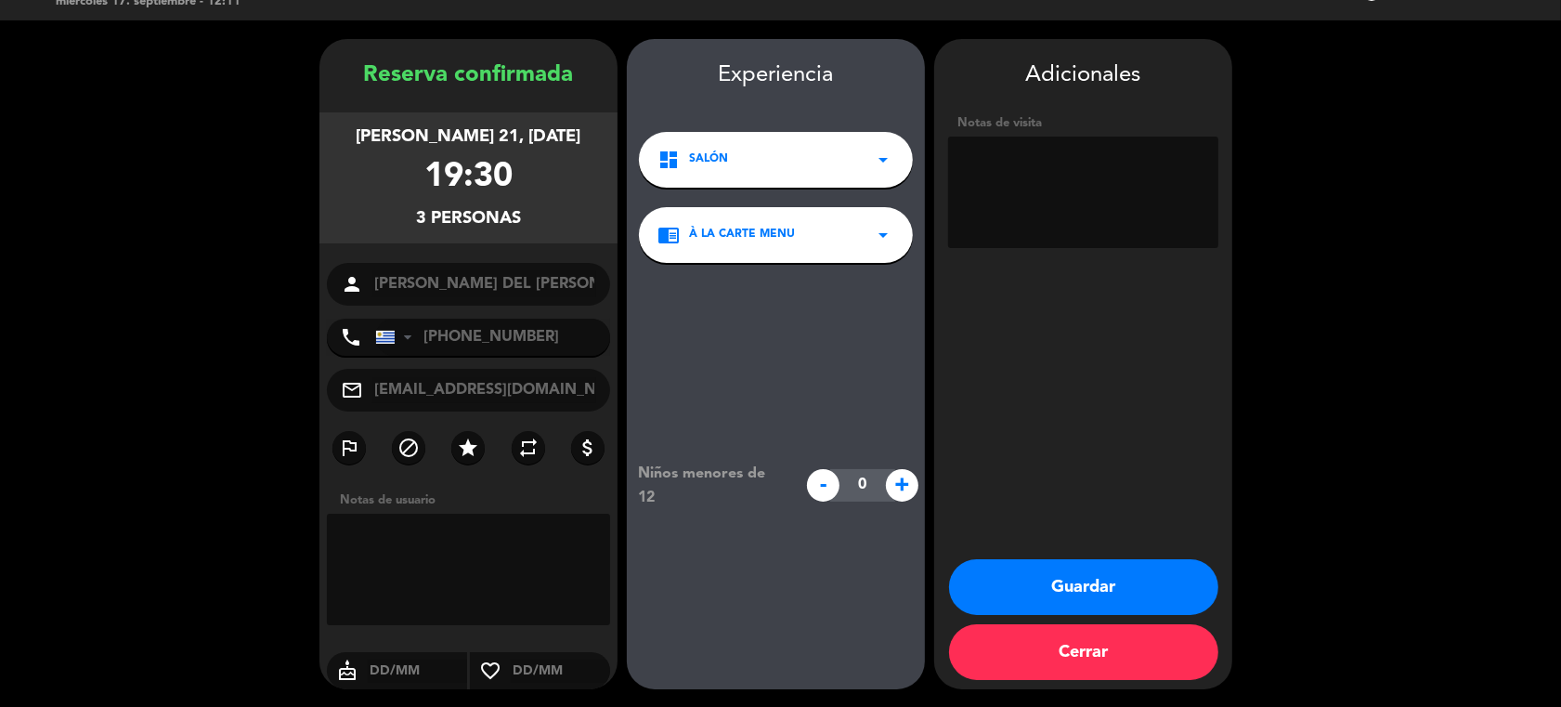
click at [1008, 168] on textarea at bounding box center [1083, 192] width 270 height 111
type textarea "quiere abajo"
click at [1069, 581] on button "Guardar" at bounding box center [1083, 587] width 269 height 56
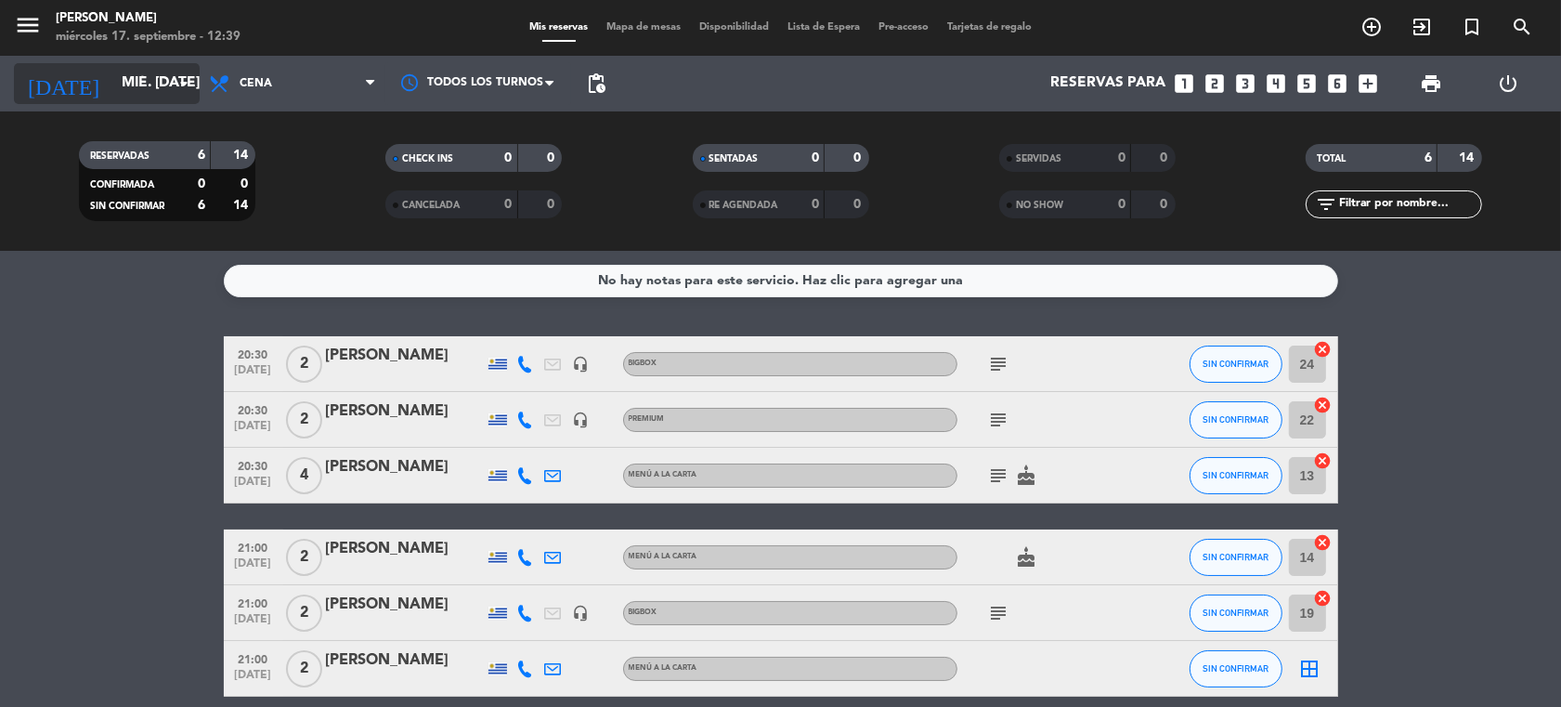
click at [179, 80] on icon "arrow_drop_down" at bounding box center [184, 83] width 22 height 22
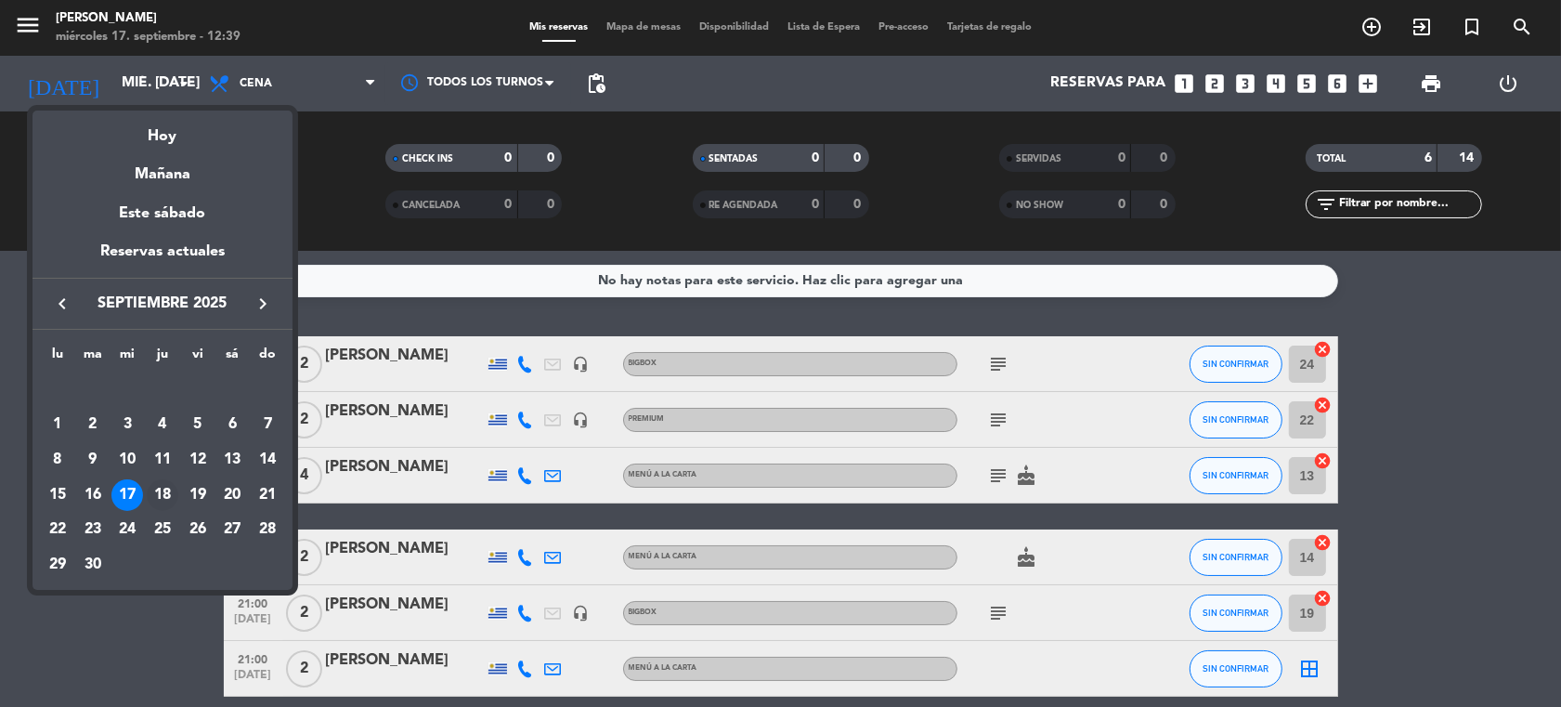
click at [163, 495] on div "18" at bounding box center [163, 495] width 32 height 32
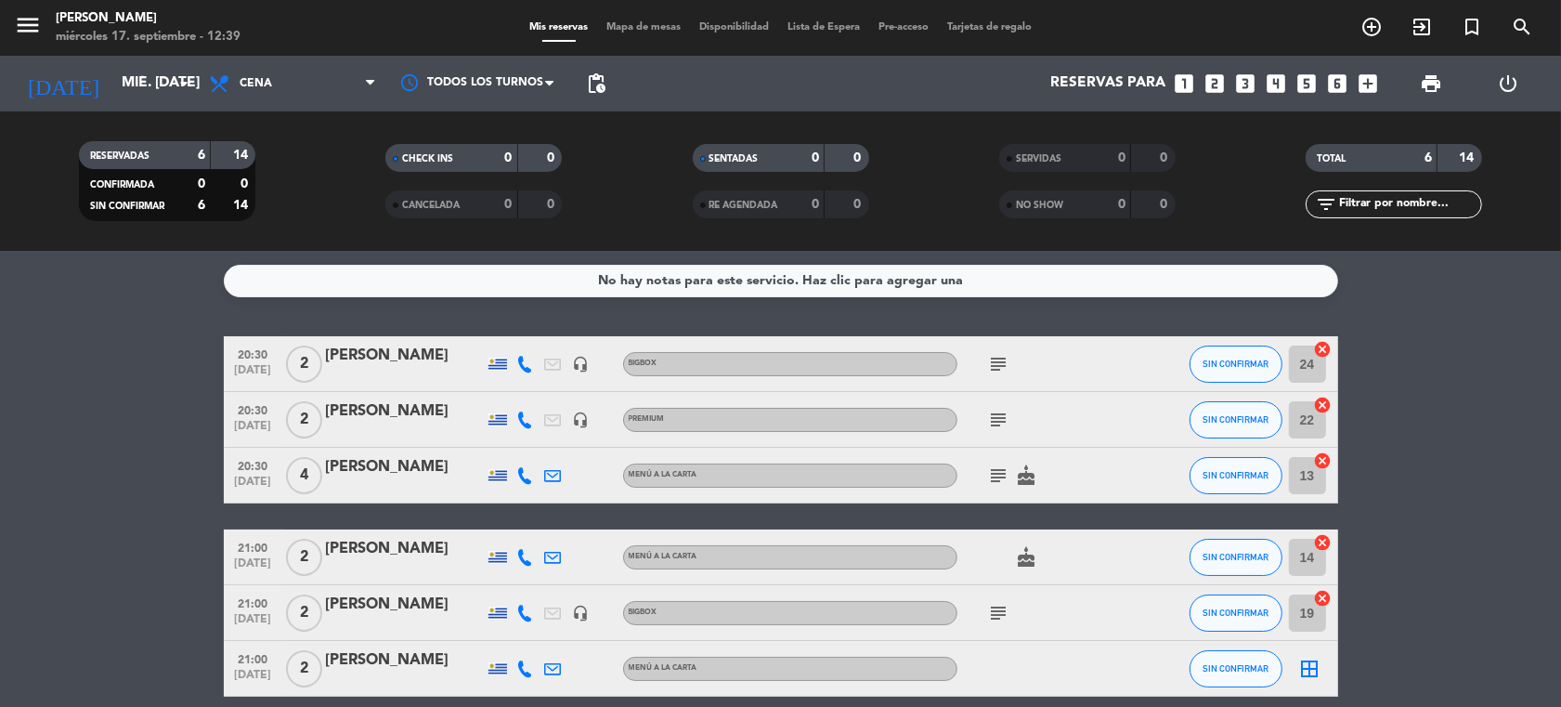
type input "[DEMOGRAPHIC_DATA] [DATE]"
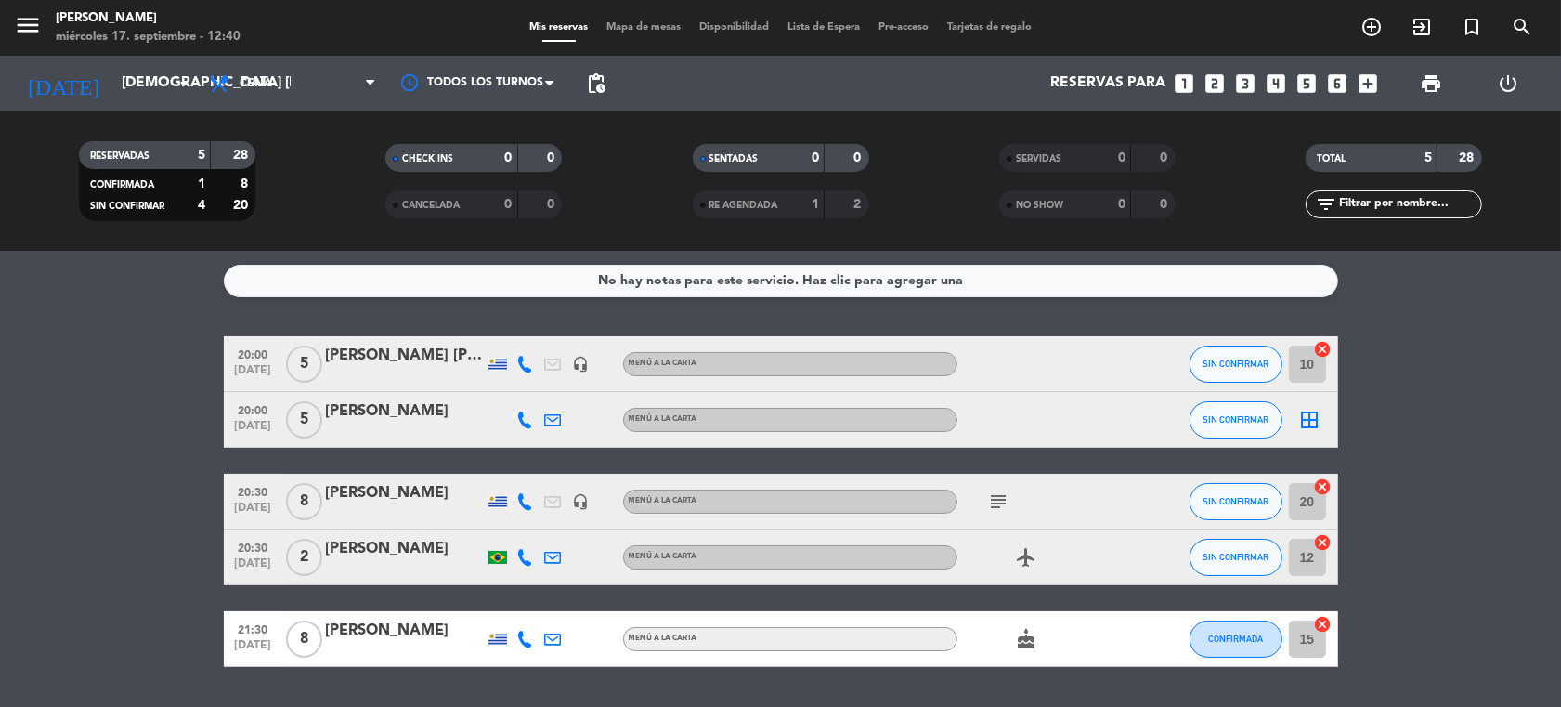
click at [1336, 84] on icon "looks_6" at bounding box center [1337, 84] width 24 height 24
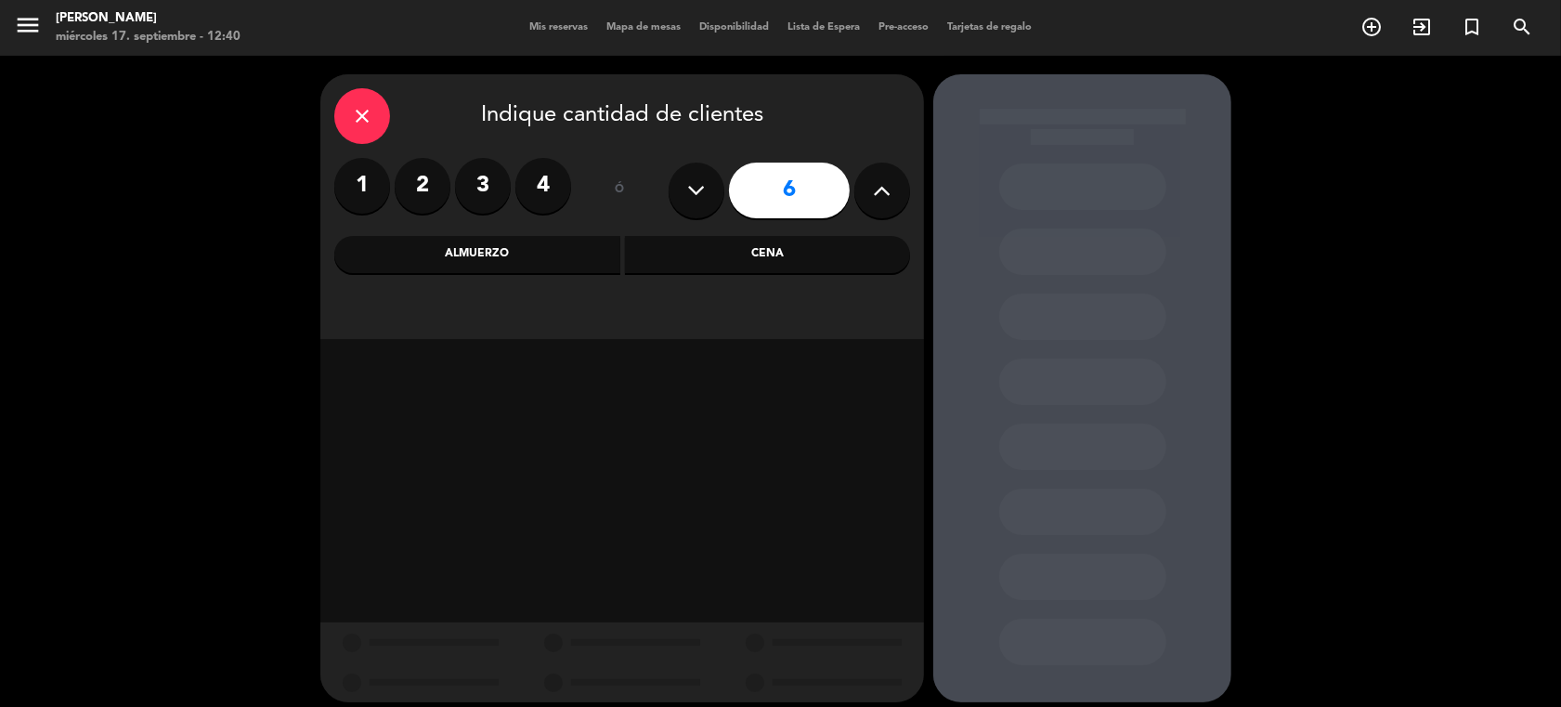
click at [720, 252] on div "Cena" at bounding box center [768, 254] width 286 height 37
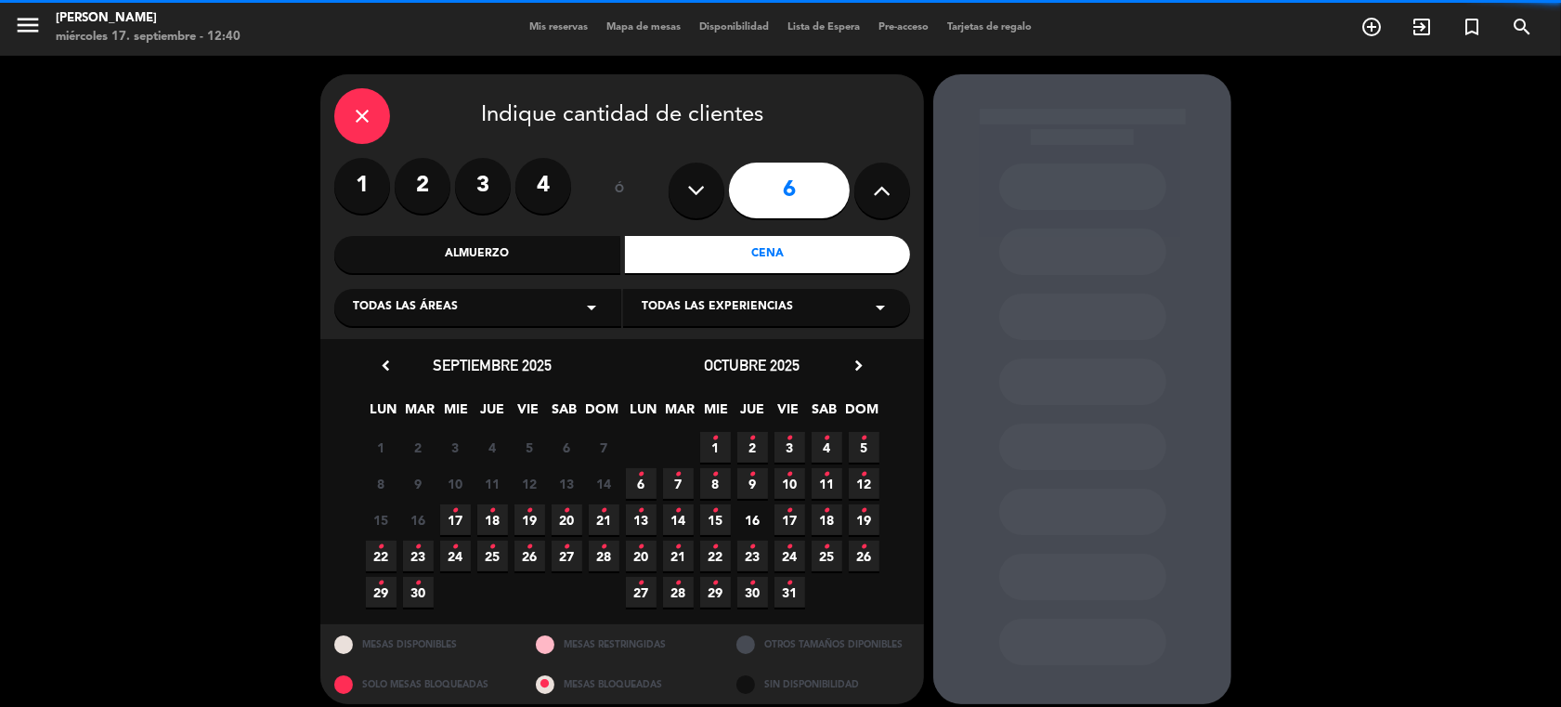
click at [590, 304] on icon "arrow_drop_down" at bounding box center [592, 307] width 22 height 22
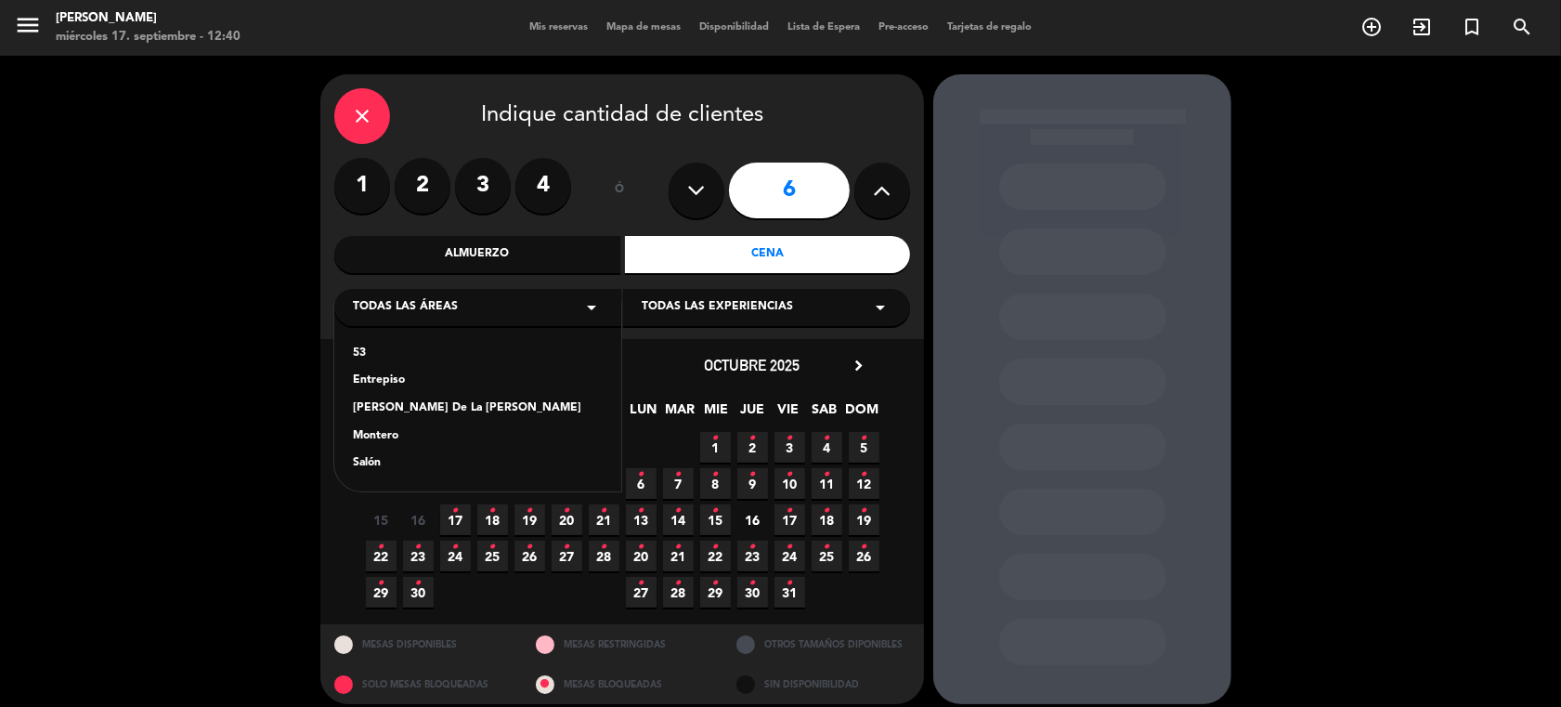
click at [370, 465] on div "Salón" at bounding box center [478, 463] width 250 height 19
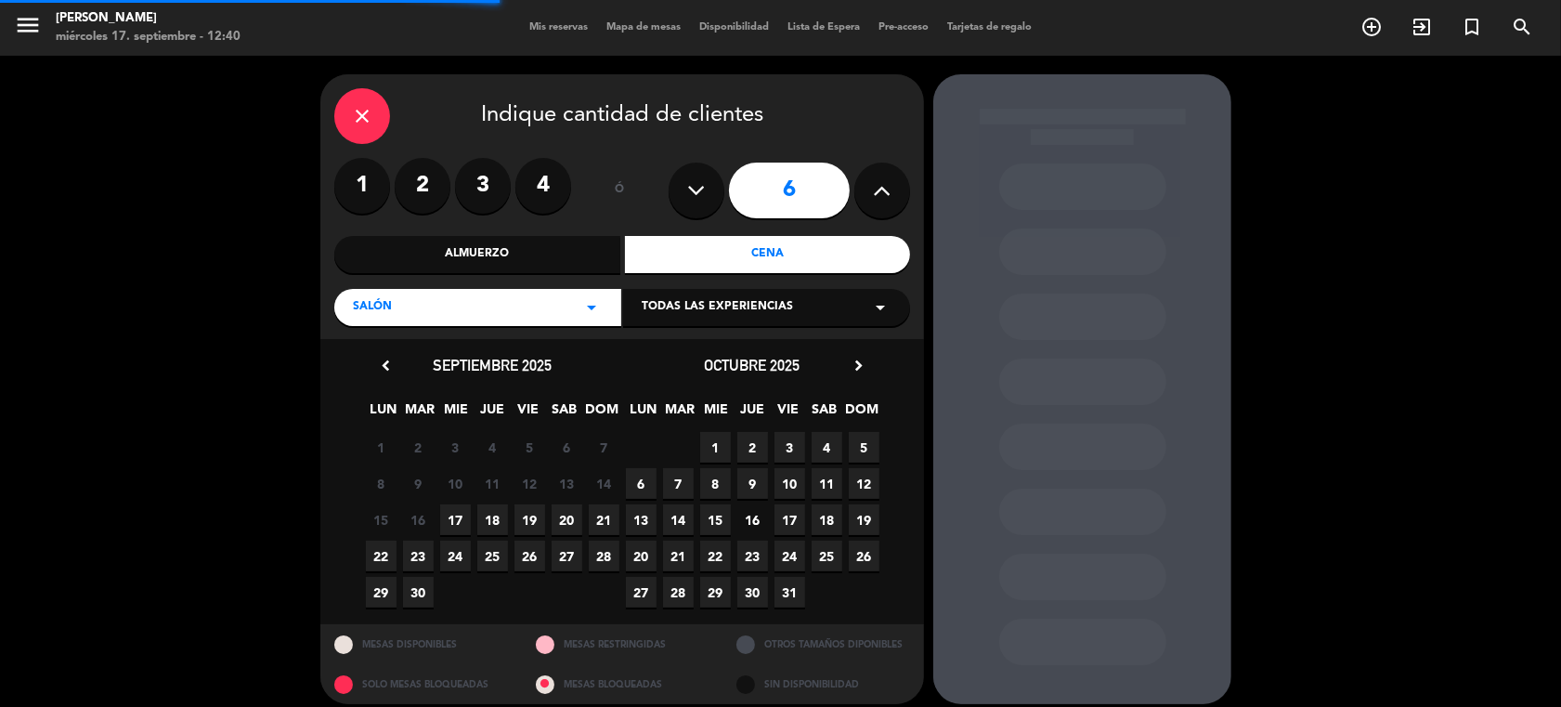
click at [879, 307] on icon "arrow_drop_down" at bounding box center [880, 307] width 22 height 22
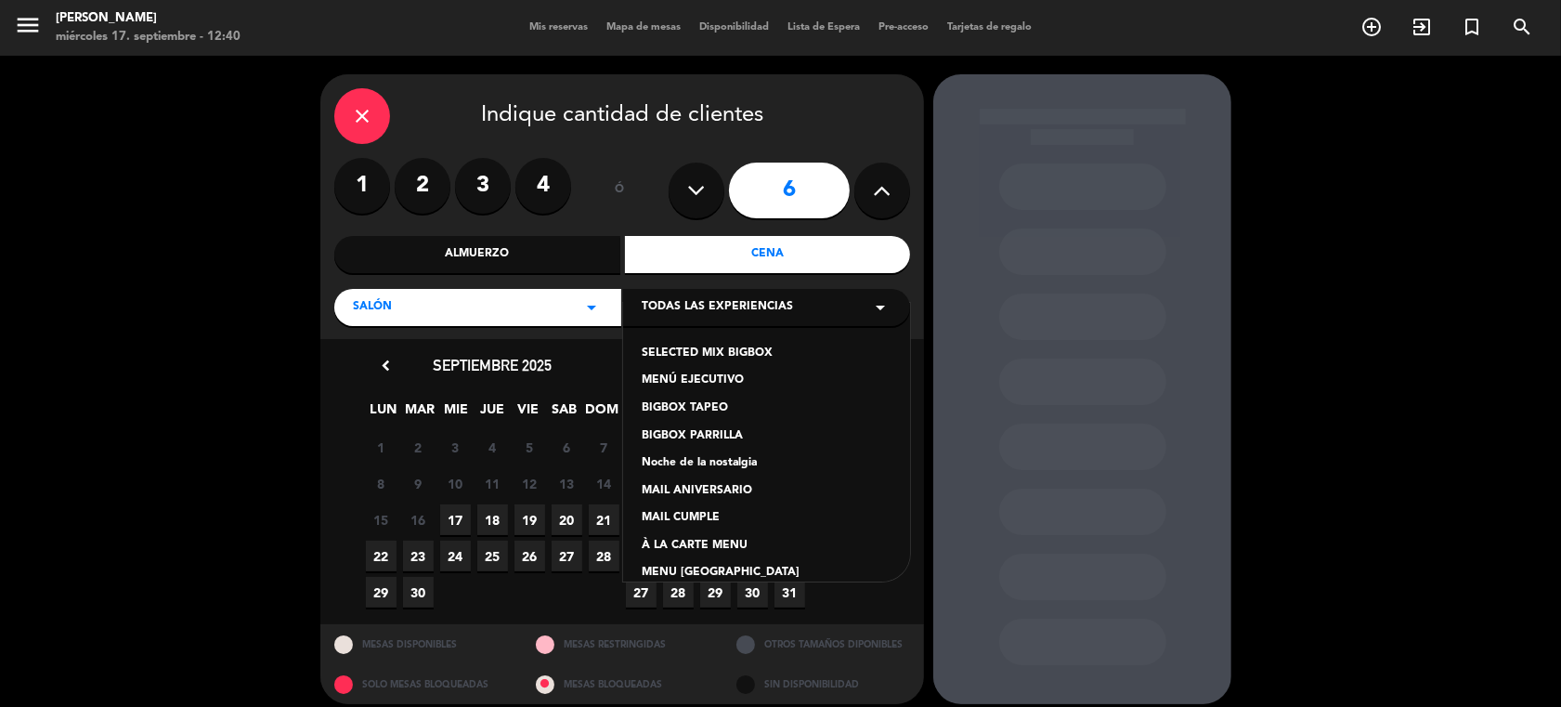
click at [702, 544] on div "À LA CARTE MENU" at bounding box center [767, 546] width 250 height 19
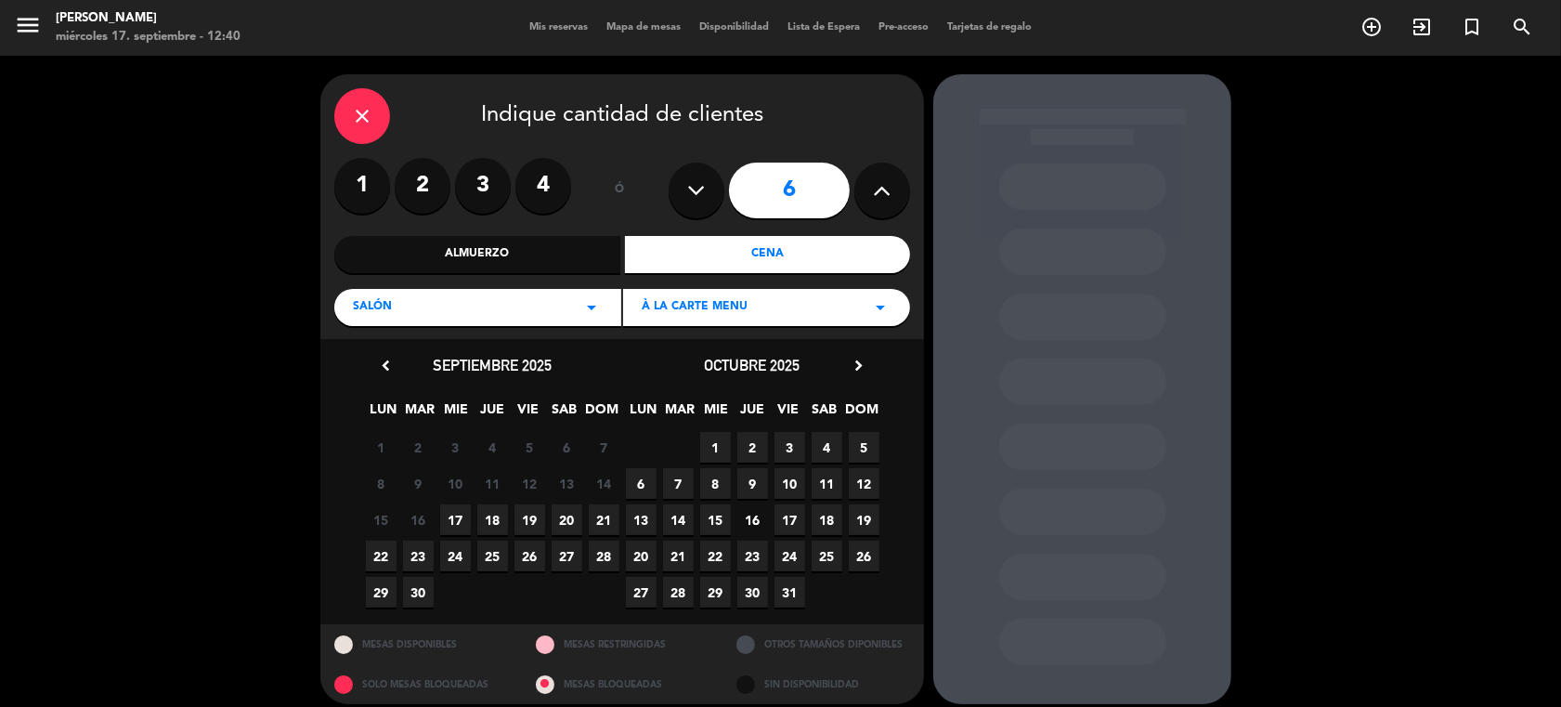
click at [498, 517] on span "18" at bounding box center [492, 519] width 31 height 31
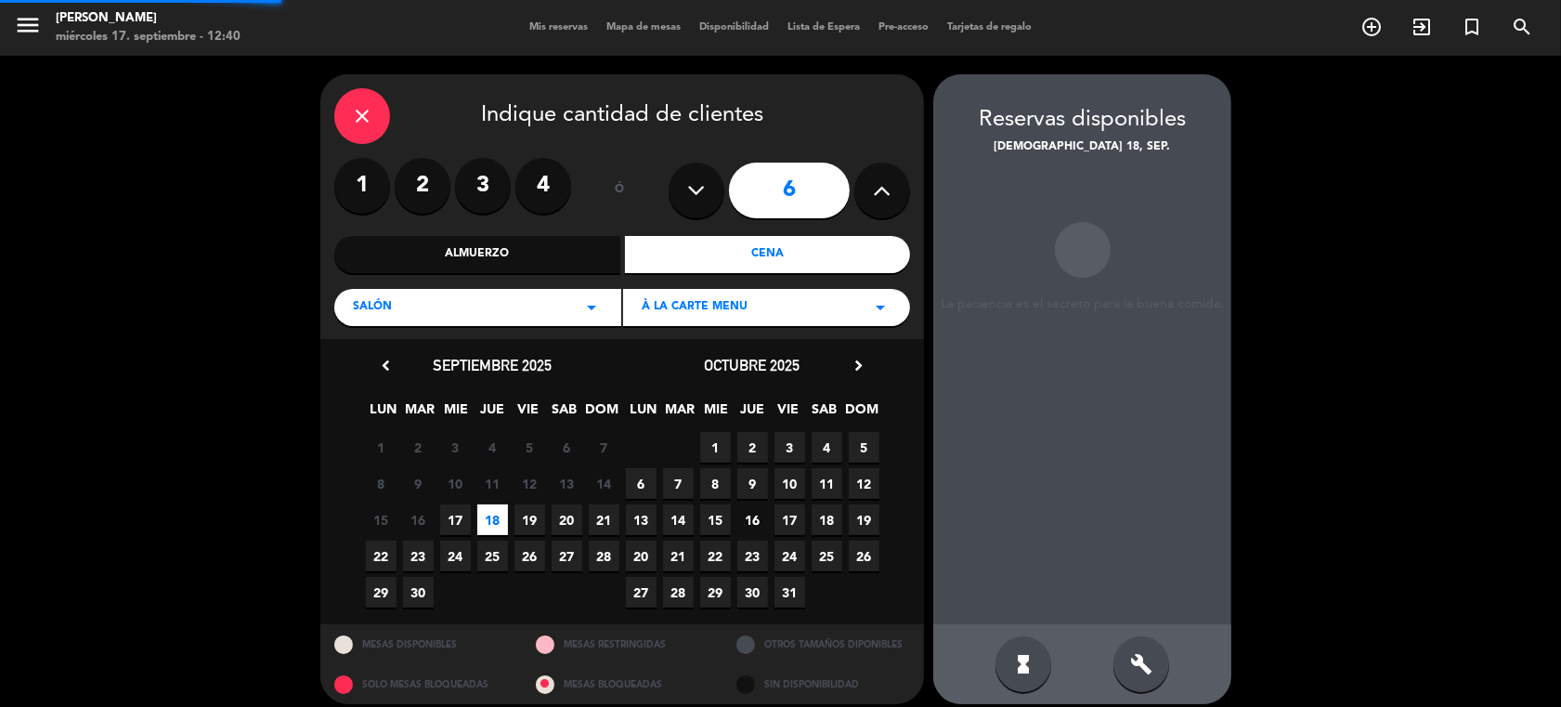
scroll to position [14, 0]
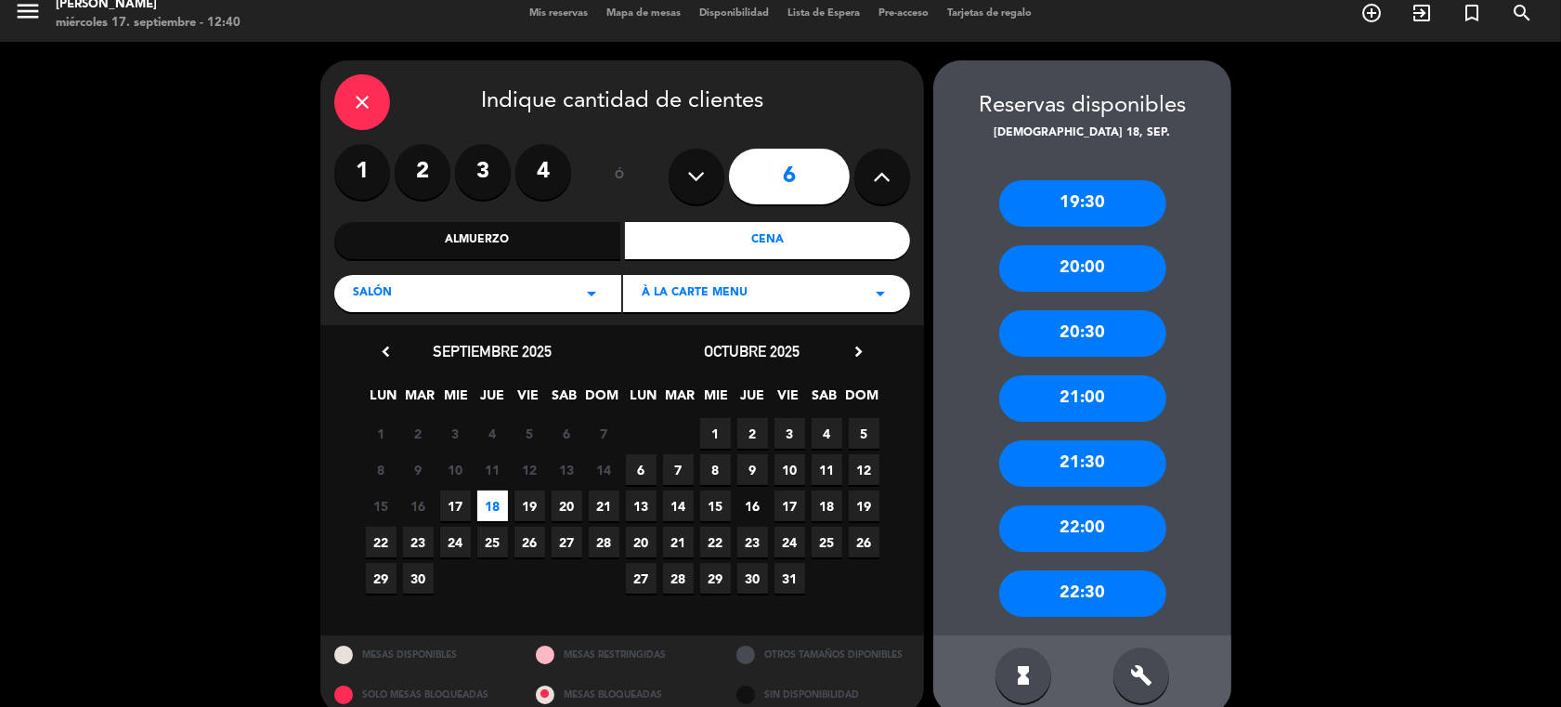
click at [1071, 265] on div "20:00" at bounding box center [1082, 268] width 167 height 46
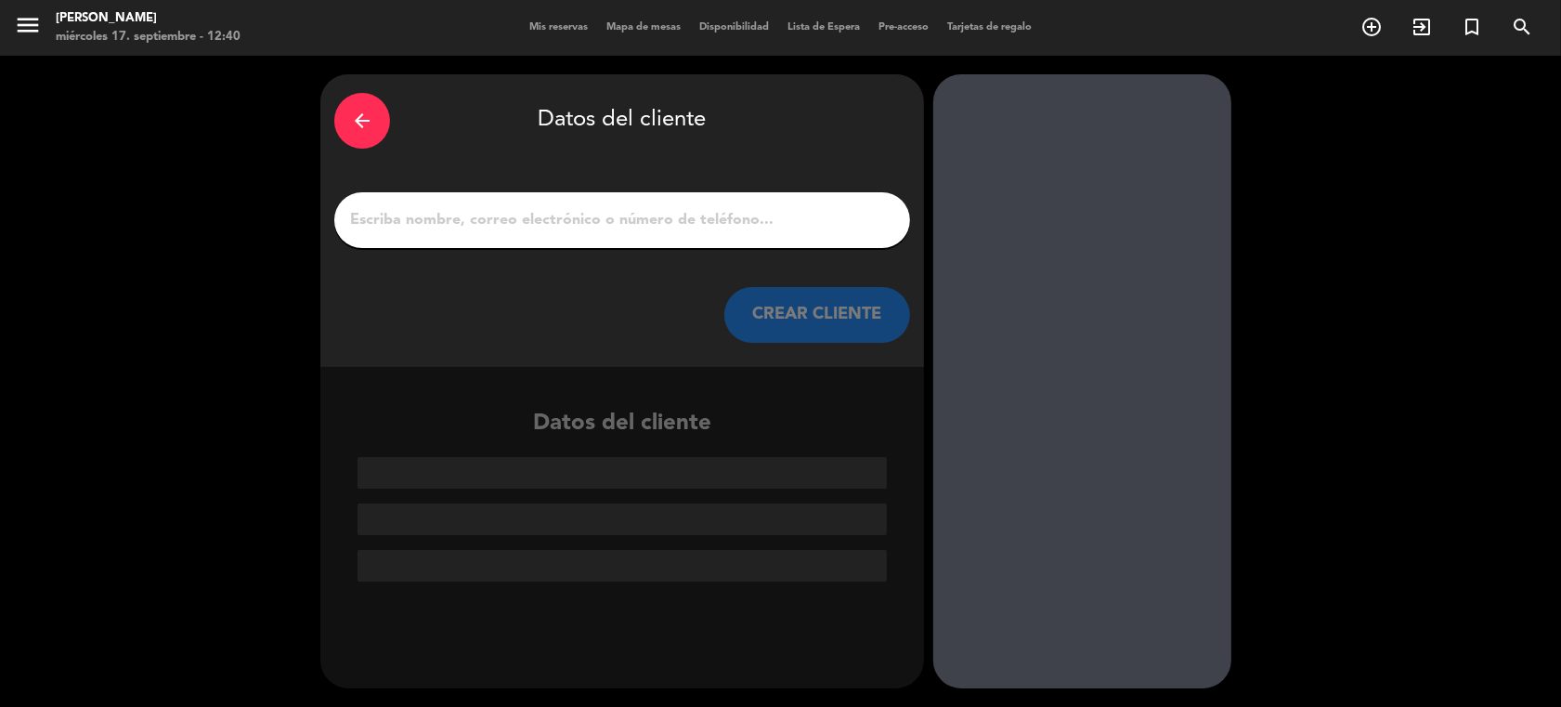
click at [630, 202] on div at bounding box center [622, 220] width 576 height 56
click at [620, 212] on input "1" at bounding box center [622, 220] width 548 height 26
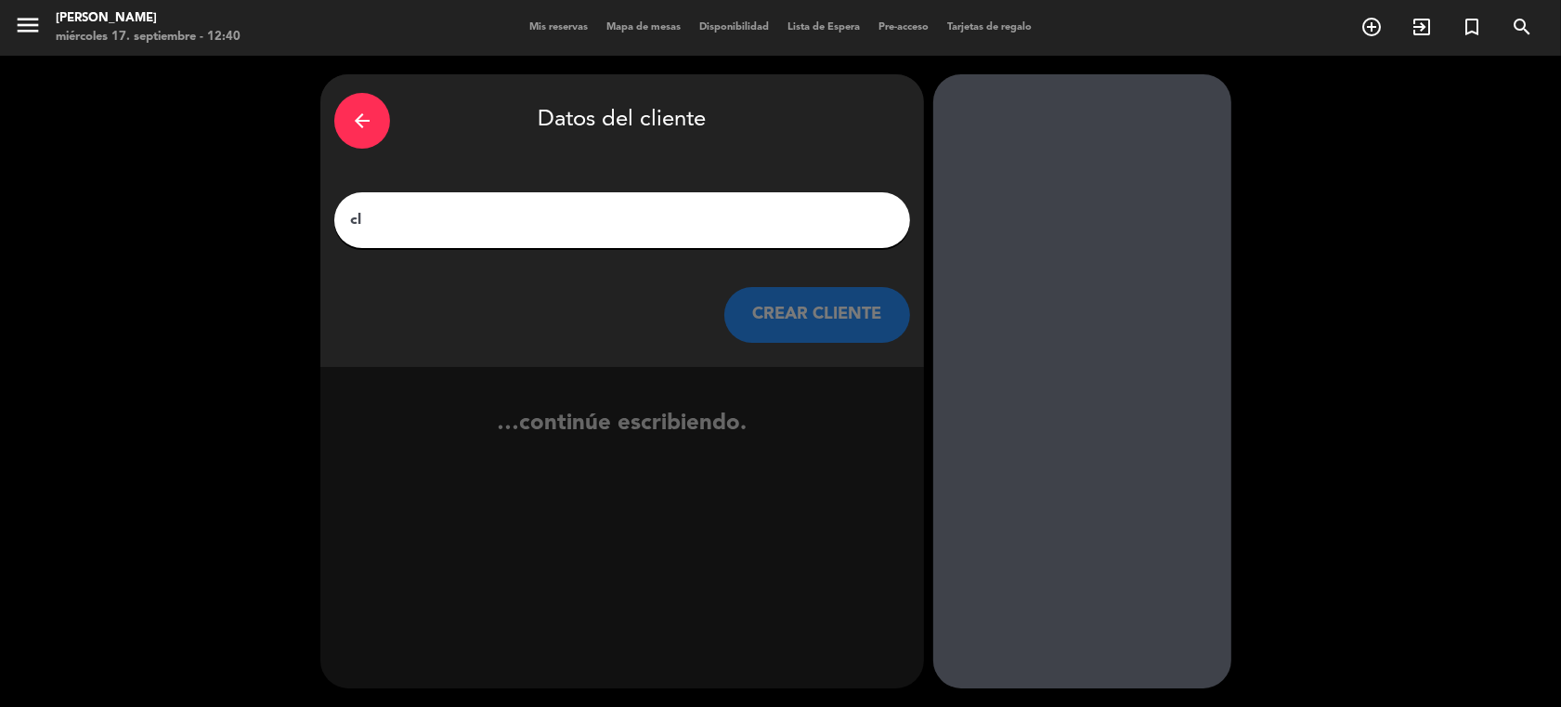
type input "c"
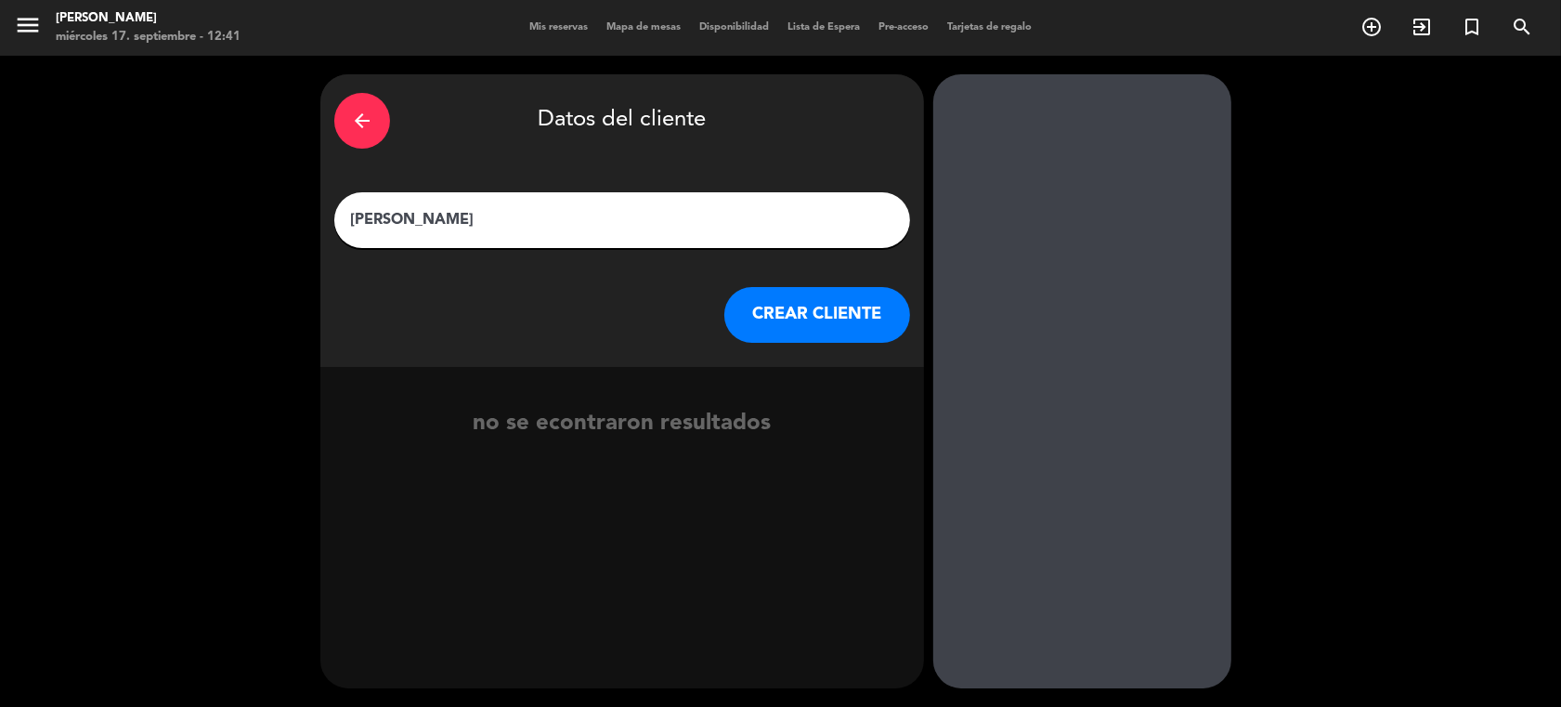
type input "[PERSON_NAME]"
click at [776, 320] on button "CREAR CLIENTE" at bounding box center [817, 315] width 186 height 56
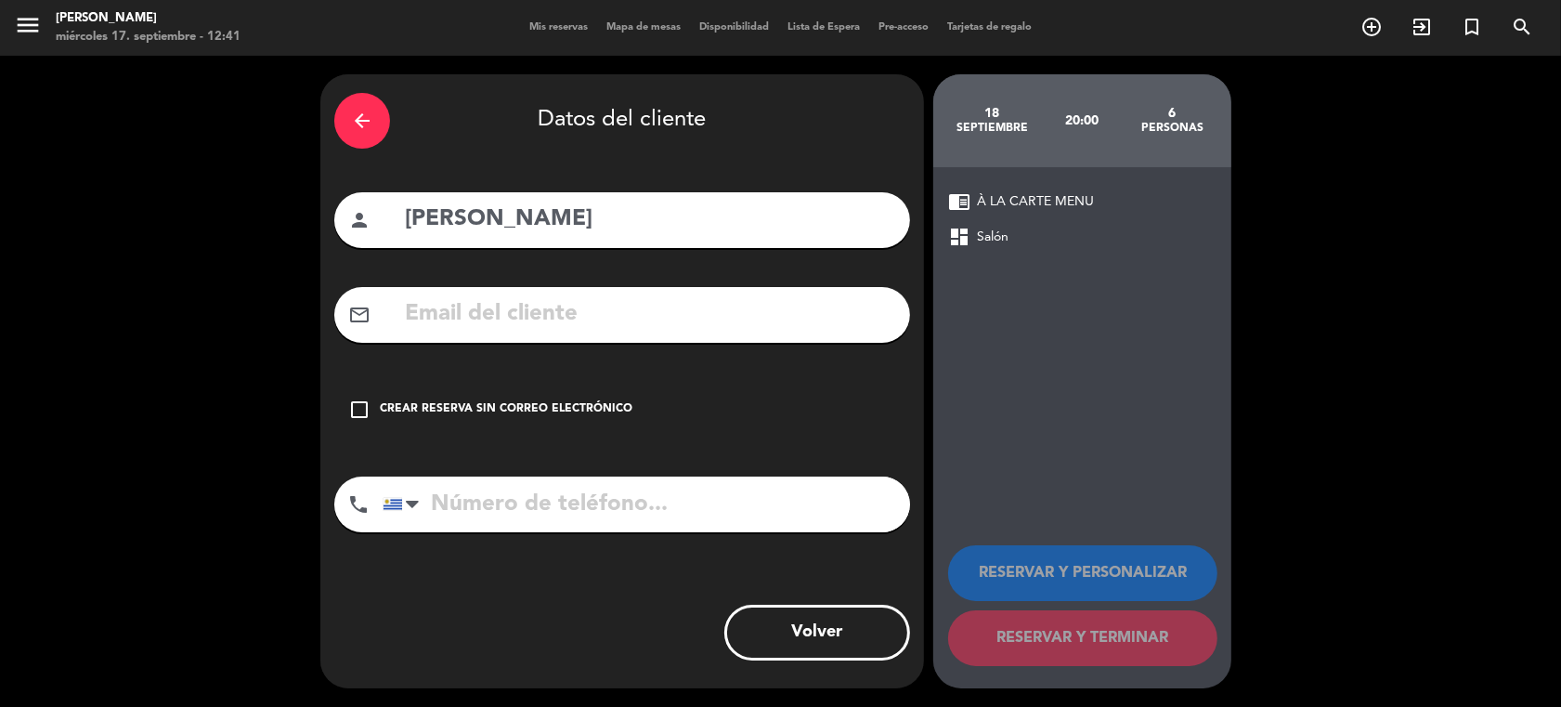
click at [472, 498] on input "tel" at bounding box center [647, 504] width 528 height 56
type input "099269033"
click at [363, 414] on icon "check_box_outline_blank" at bounding box center [359, 409] width 22 height 22
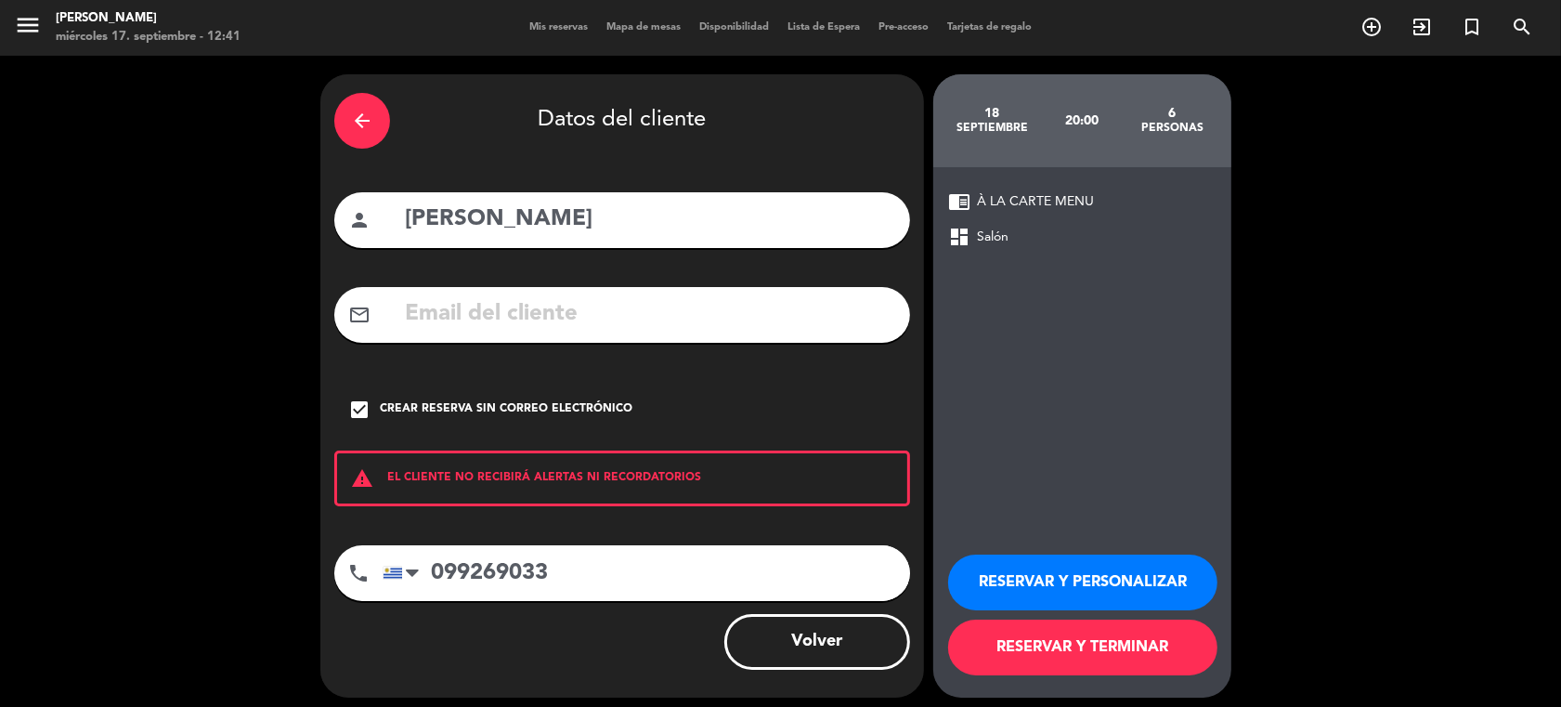
click at [1022, 581] on button "RESERVAR Y PERSONALIZAR" at bounding box center [1082, 582] width 269 height 56
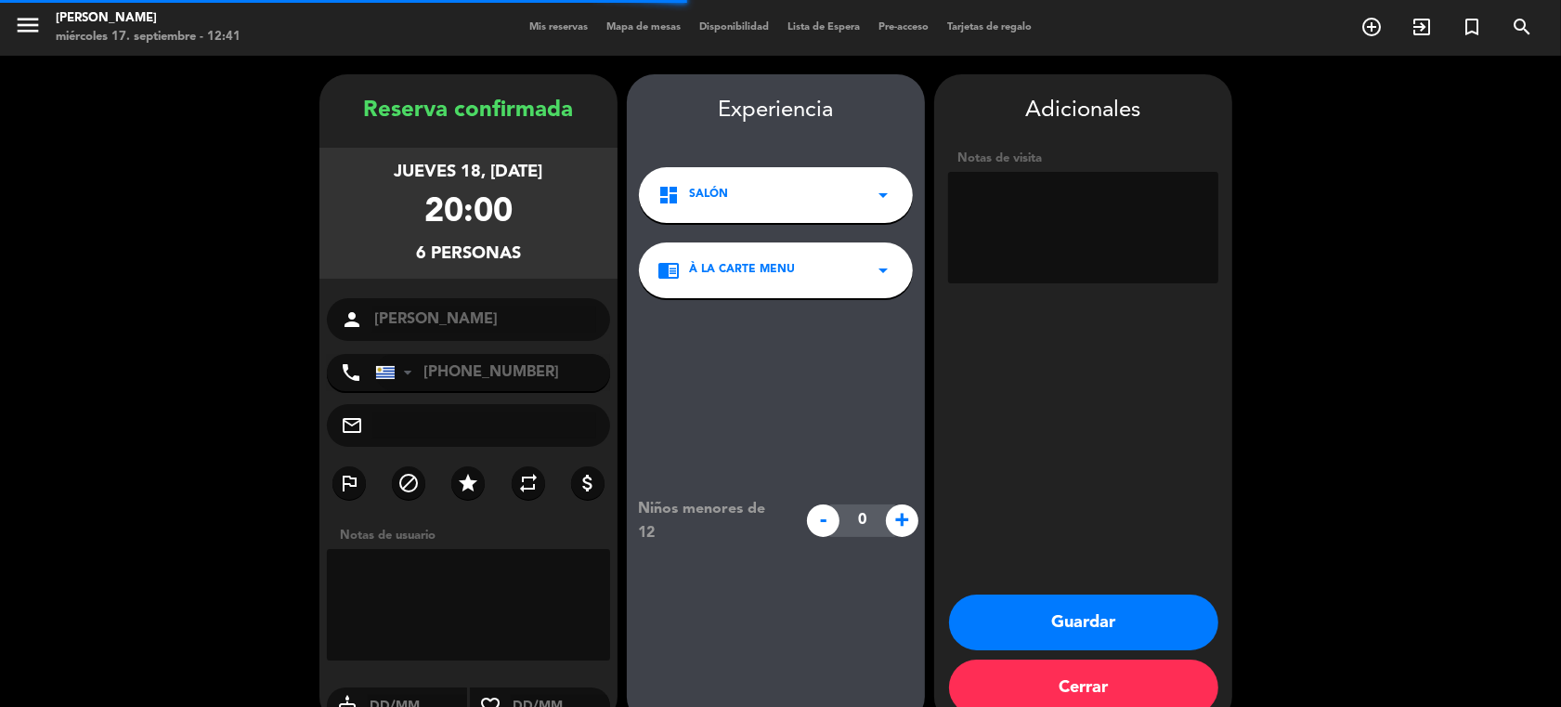
scroll to position [35, 0]
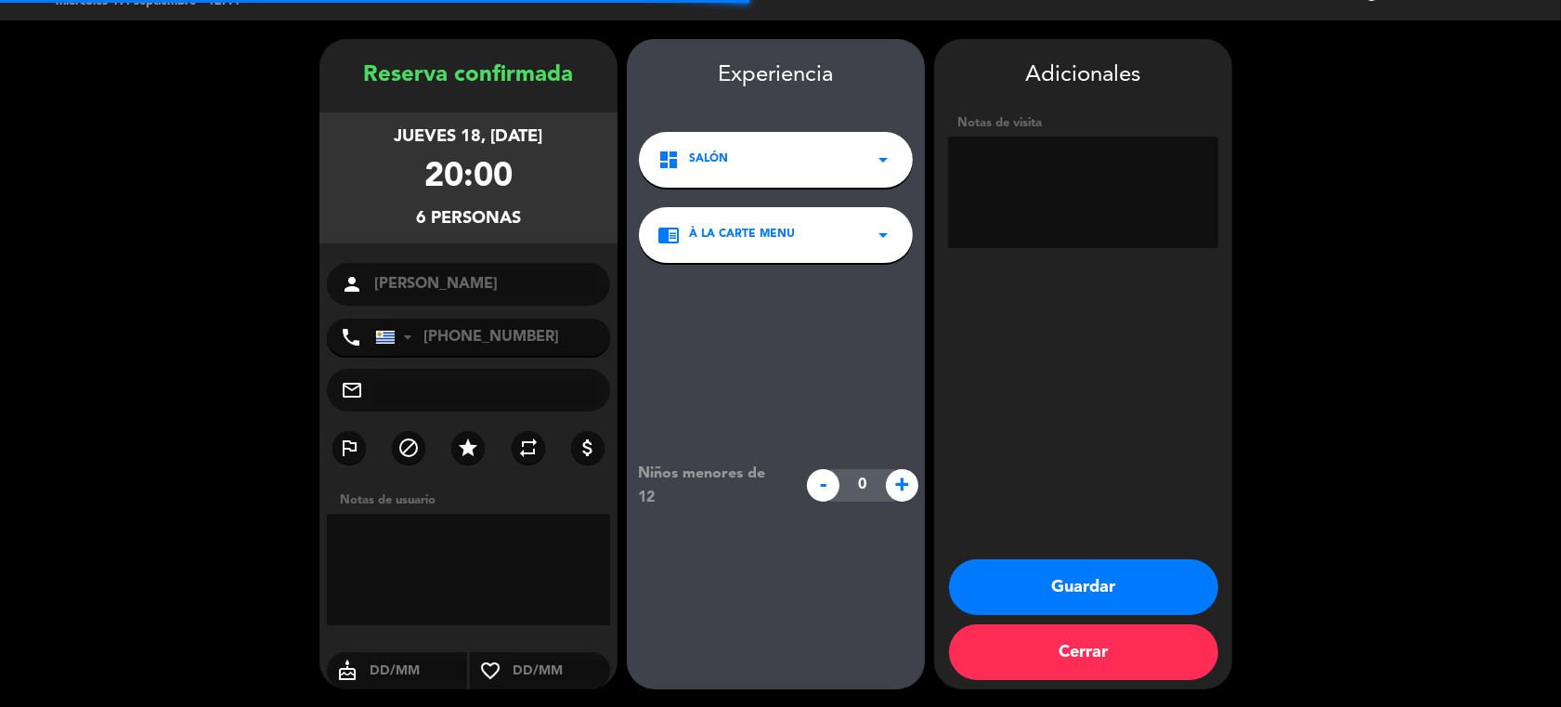
click at [1026, 174] on textarea at bounding box center [1083, 192] width 270 height 111
type textarea "c"
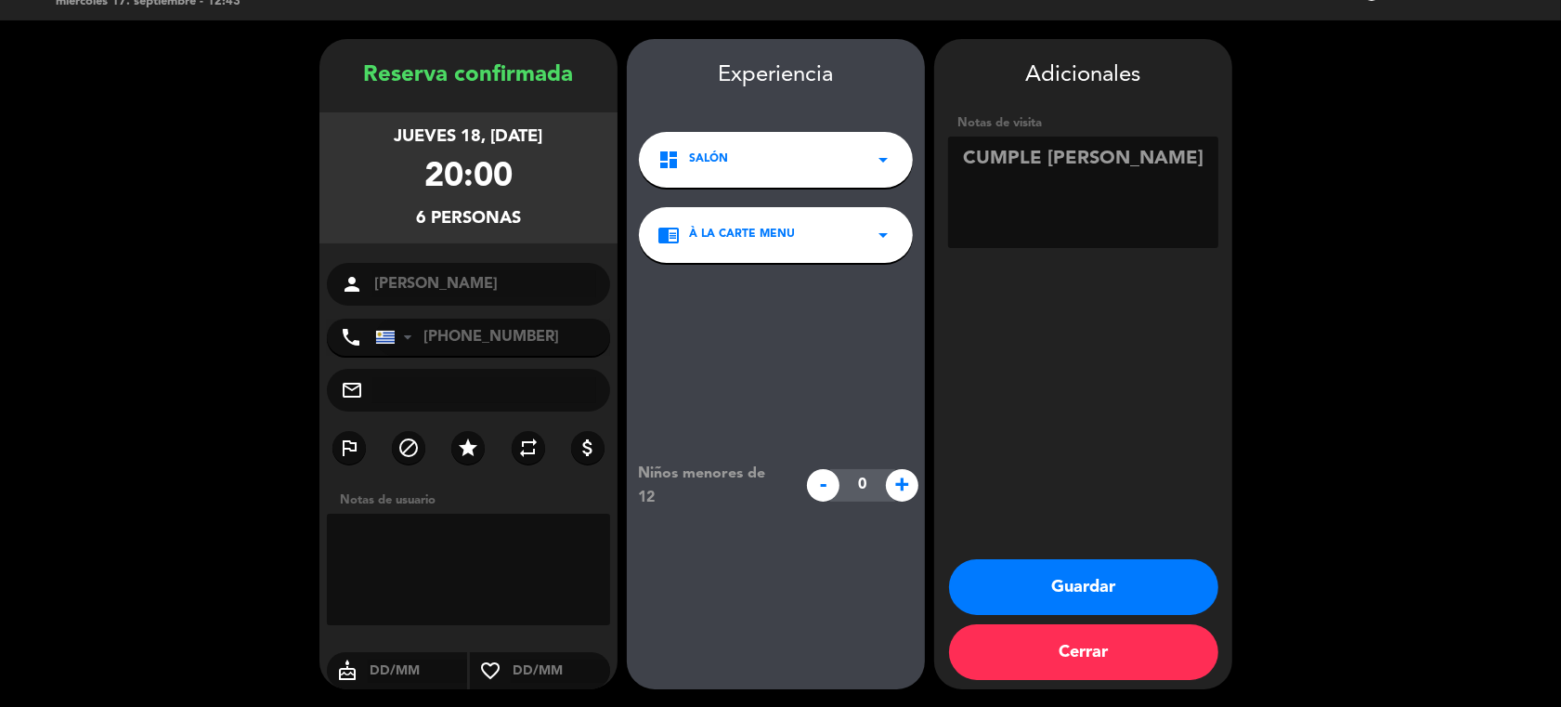
type textarea "CUMPLE [PERSON_NAME]"
click at [1083, 581] on button "Guardar" at bounding box center [1083, 587] width 269 height 56
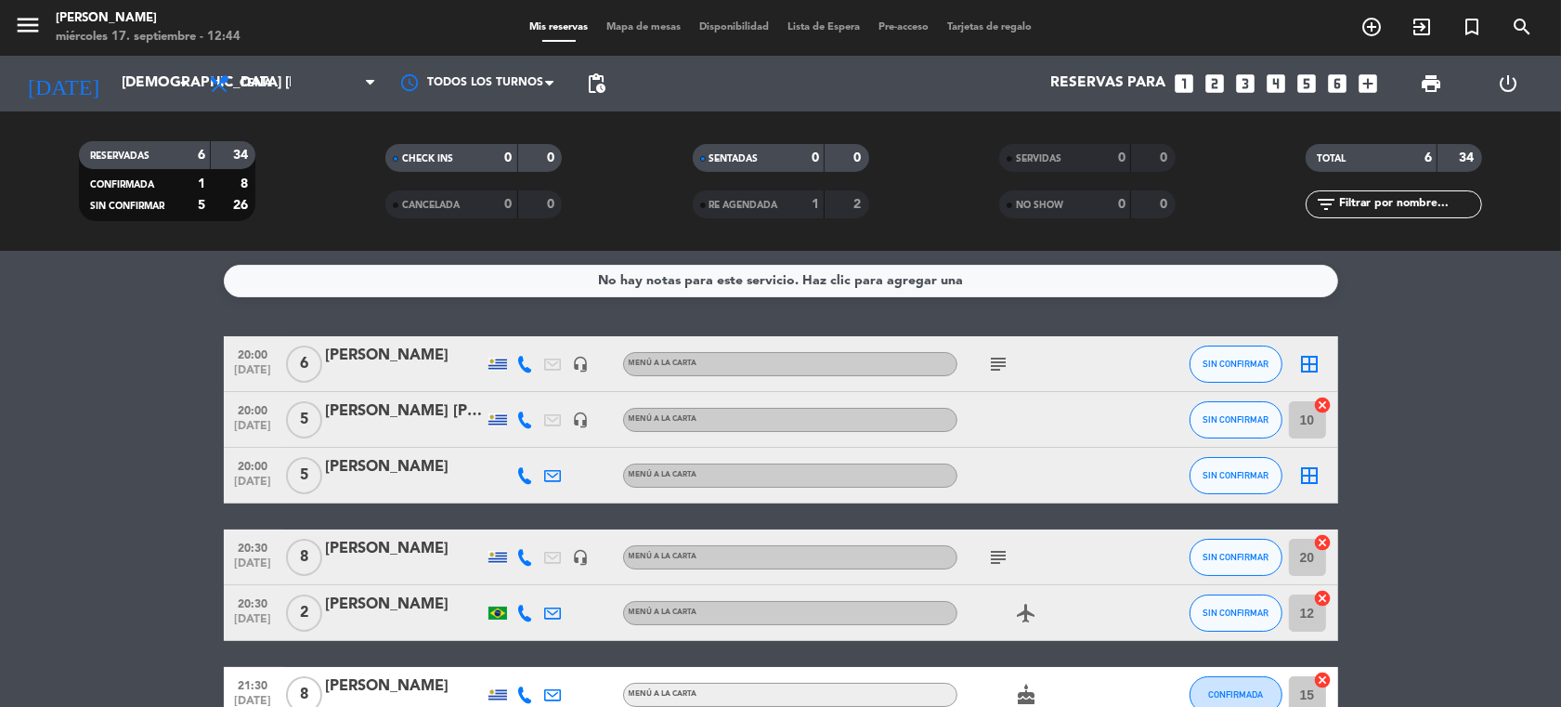
click at [998, 360] on icon "subject" at bounding box center [999, 364] width 22 height 22
click at [521, 362] on icon at bounding box center [525, 364] width 17 height 17
